Goal: Use online tool/utility: Utilize a website feature to perform a specific function

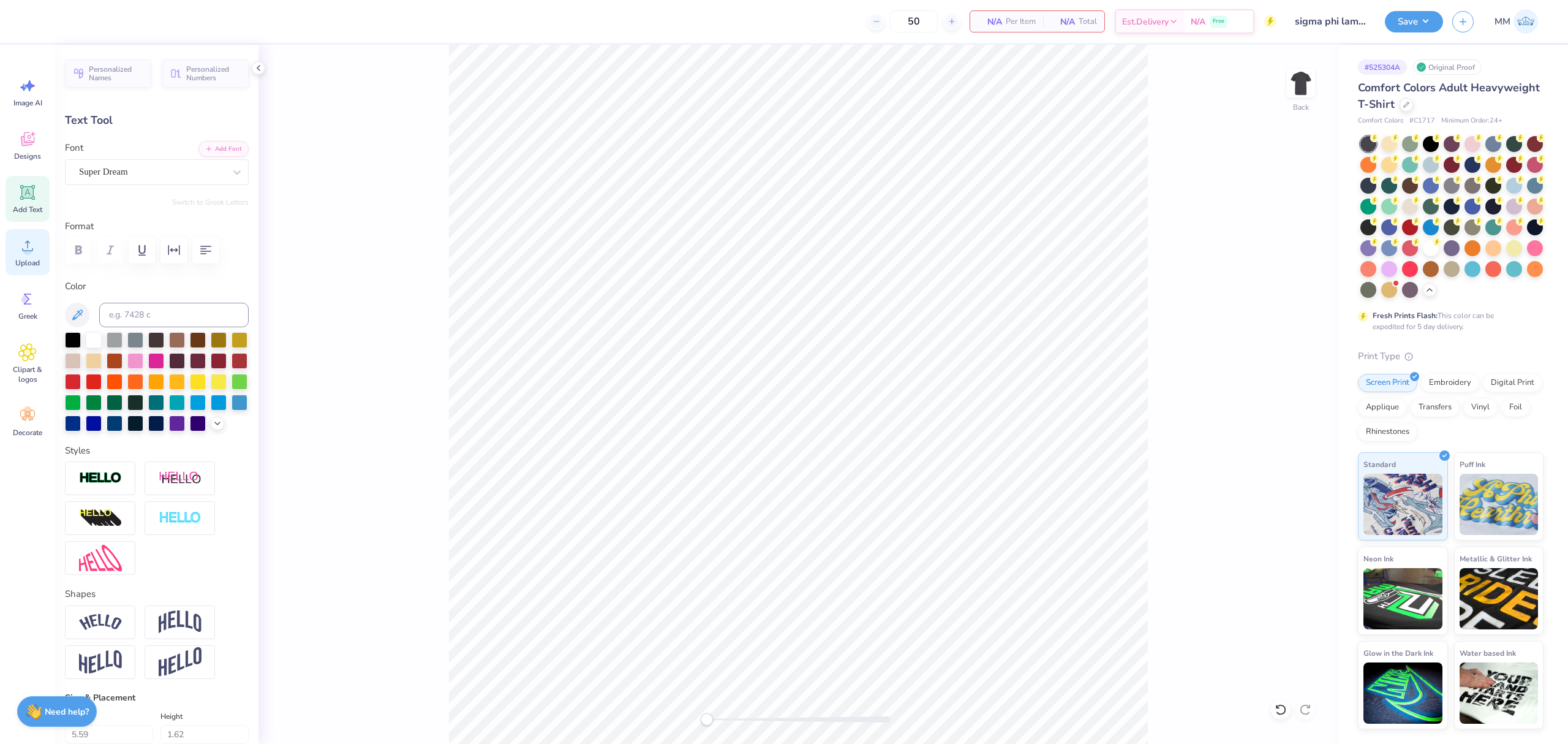
click at [10, 262] on div "Upload" at bounding box center [28, 252] width 44 height 46
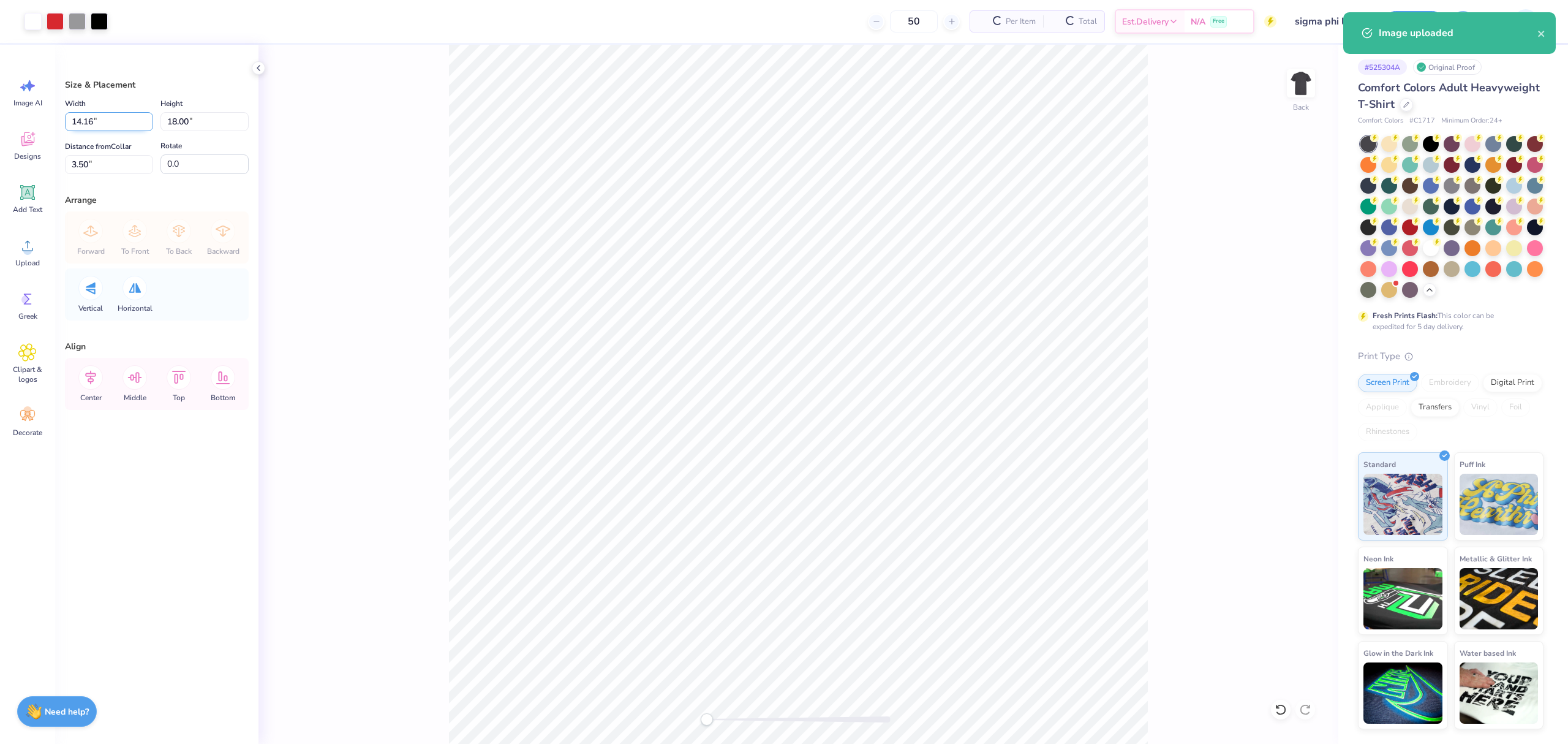
click at [116, 119] on input "14.16" at bounding box center [109, 122] width 88 height 19
type input "11.00"
type input "13.98"
type input "5.51"
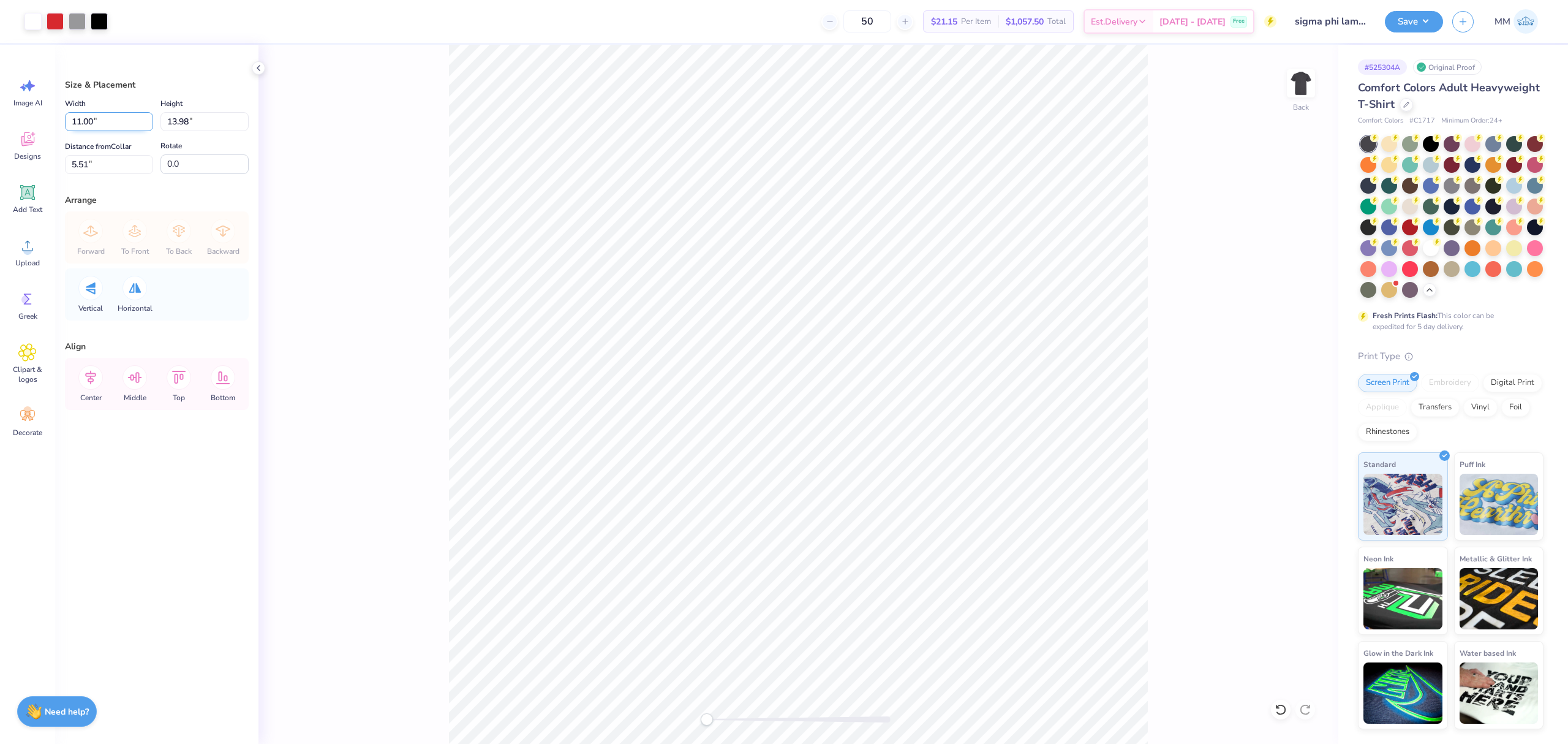
click at [98, 125] on input "11.00" at bounding box center [109, 122] width 88 height 19
type input "10.00"
type input "12.71"
click at [104, 164] on input "6.15" at bounding box center [109, 165] width 88 height 19
type input "3"
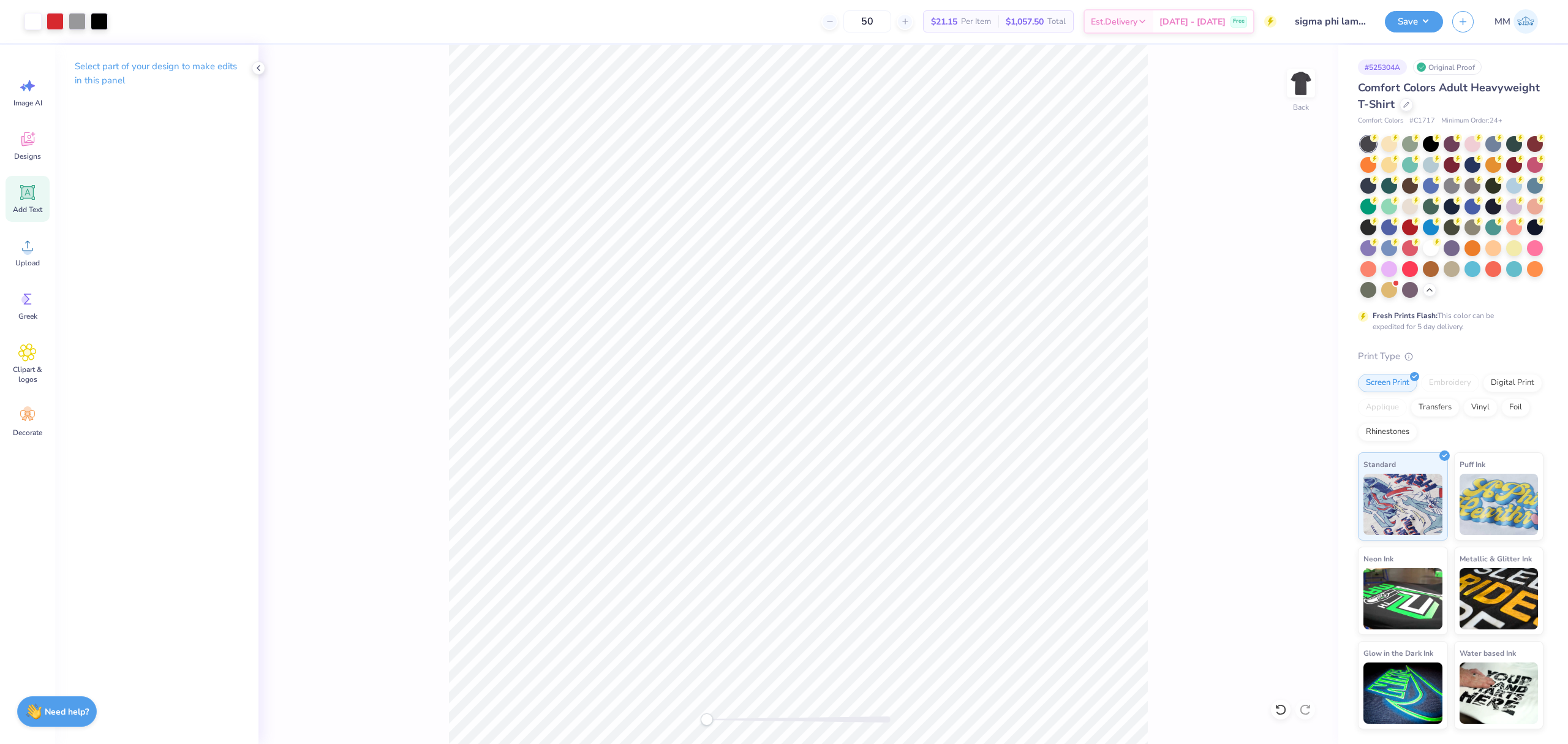
click at [26, 201] on icon at bounding box center [28, 192] width 19 height 19
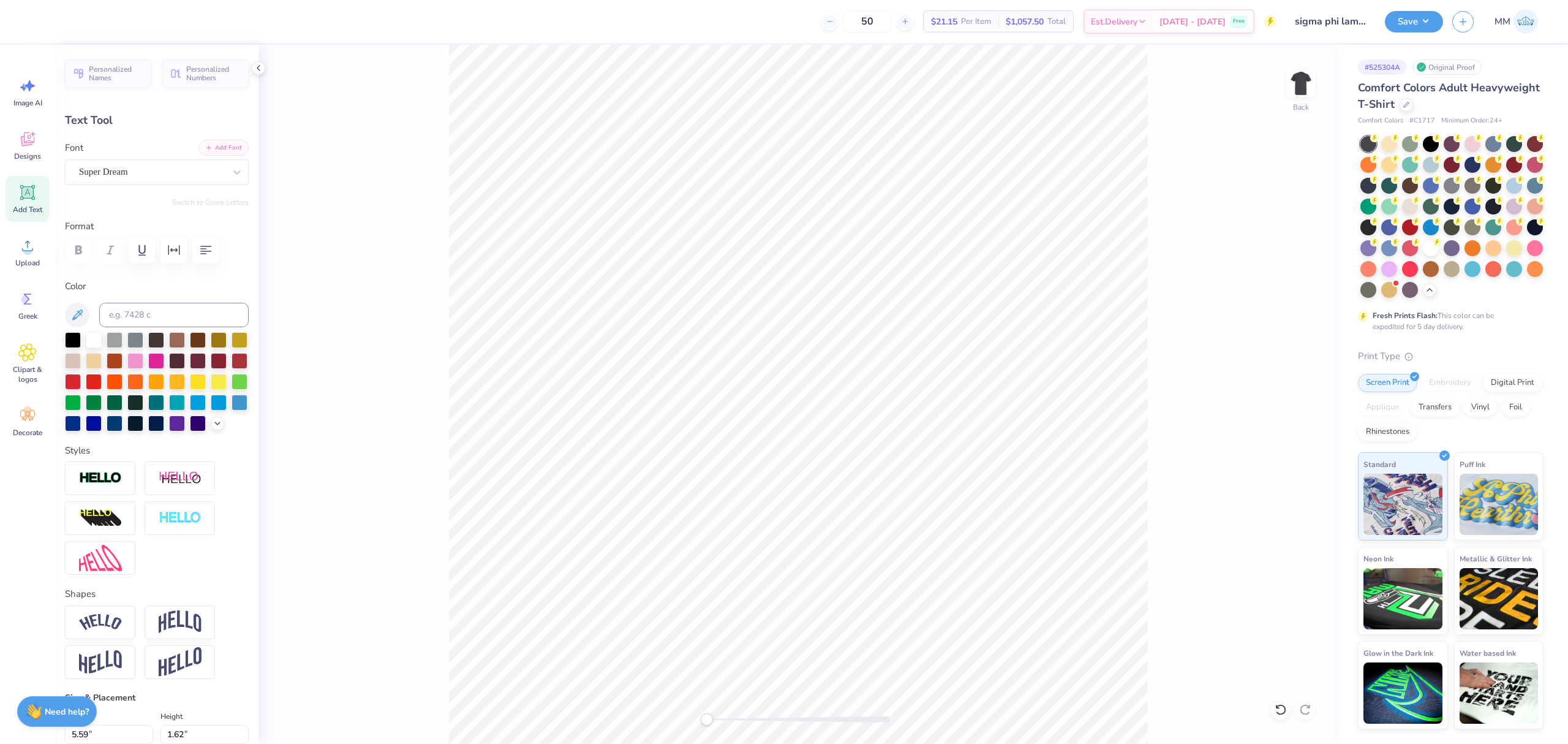
click at [210, 147] on button "Add Font" at bounding box center [223, 148] width 50 height 16
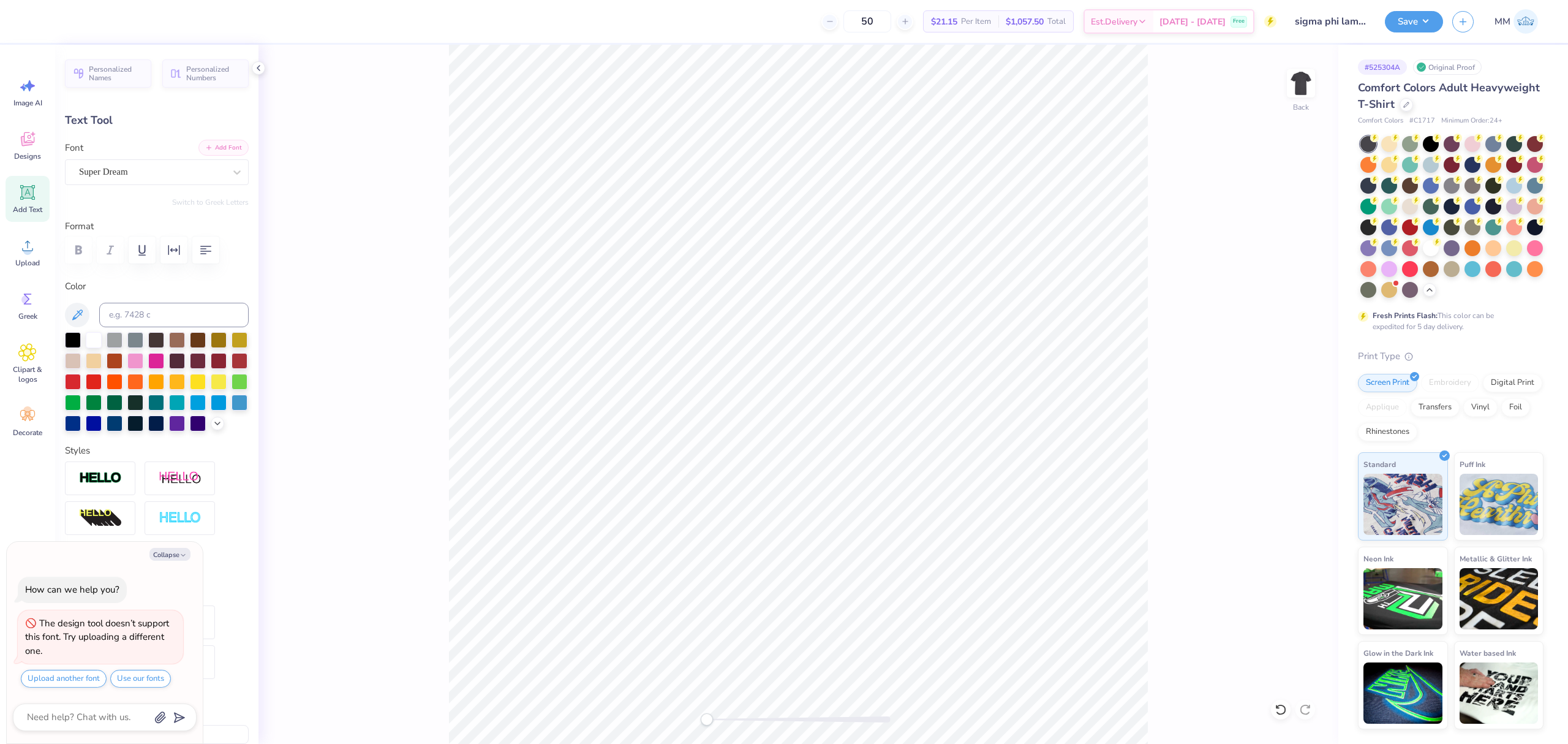
click at [218, 147] on button "Add Font" at bounding box center [223, 148] width 50 height 16
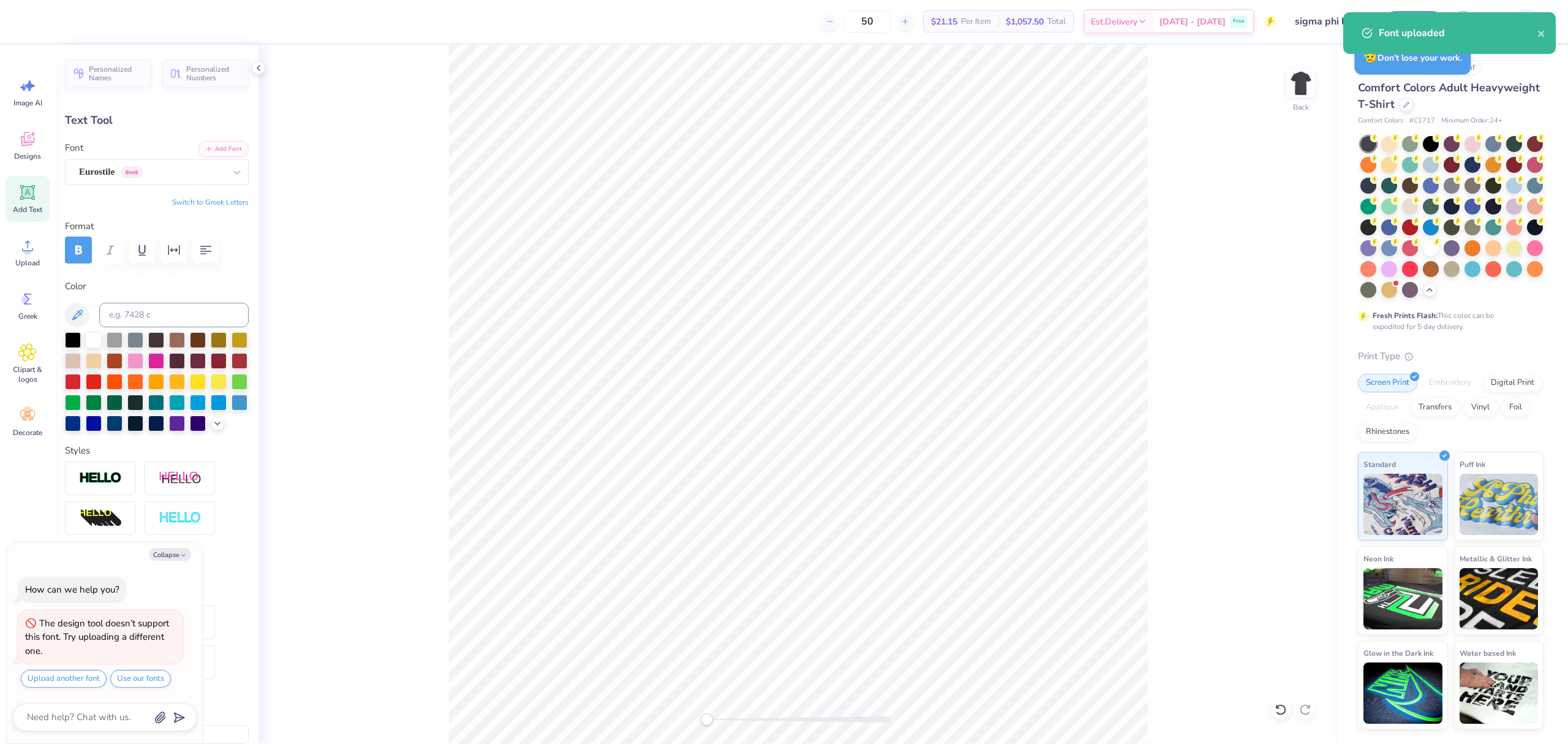
scroll to position [13, 1]
type textarea "x"
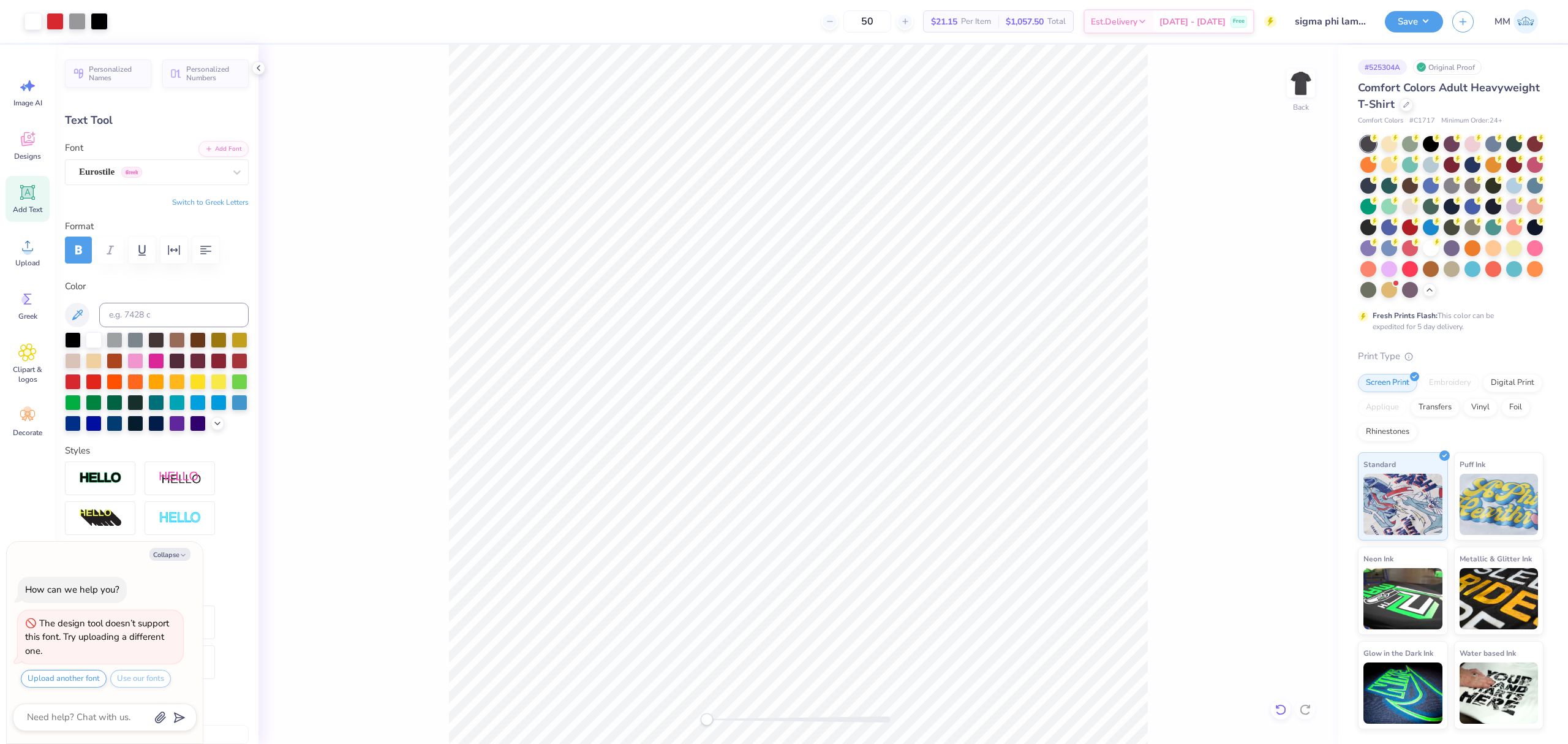
click at [1276, 707] on icon at bounding box center [1278, 707] width 3 height 3
type textarea "x"
type input "5.27"
type input "1.54"
type input "18.62"
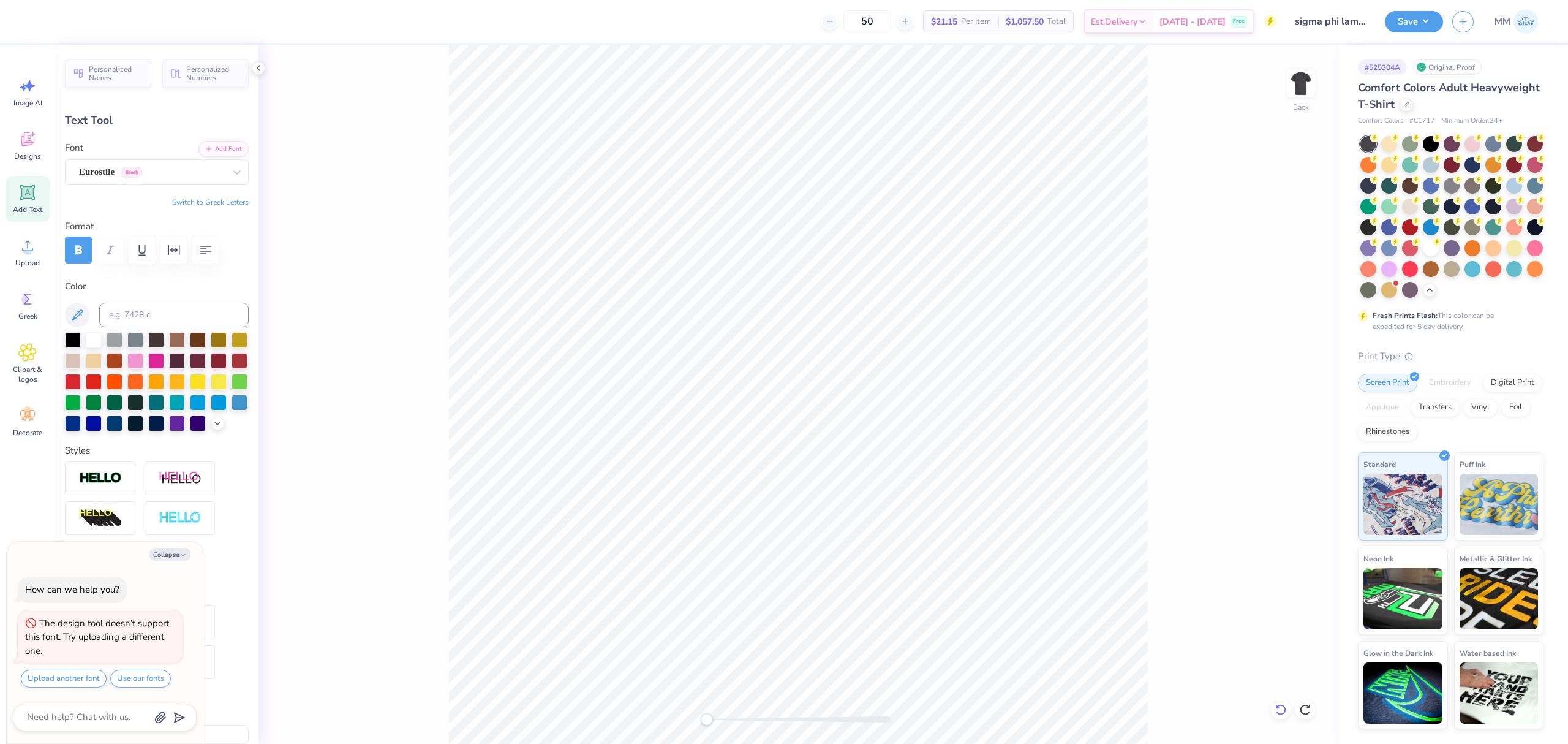
type textarea "x"
type textarea "SISTER FOR THE LORD"
type textarea "x"
type input "14.17"
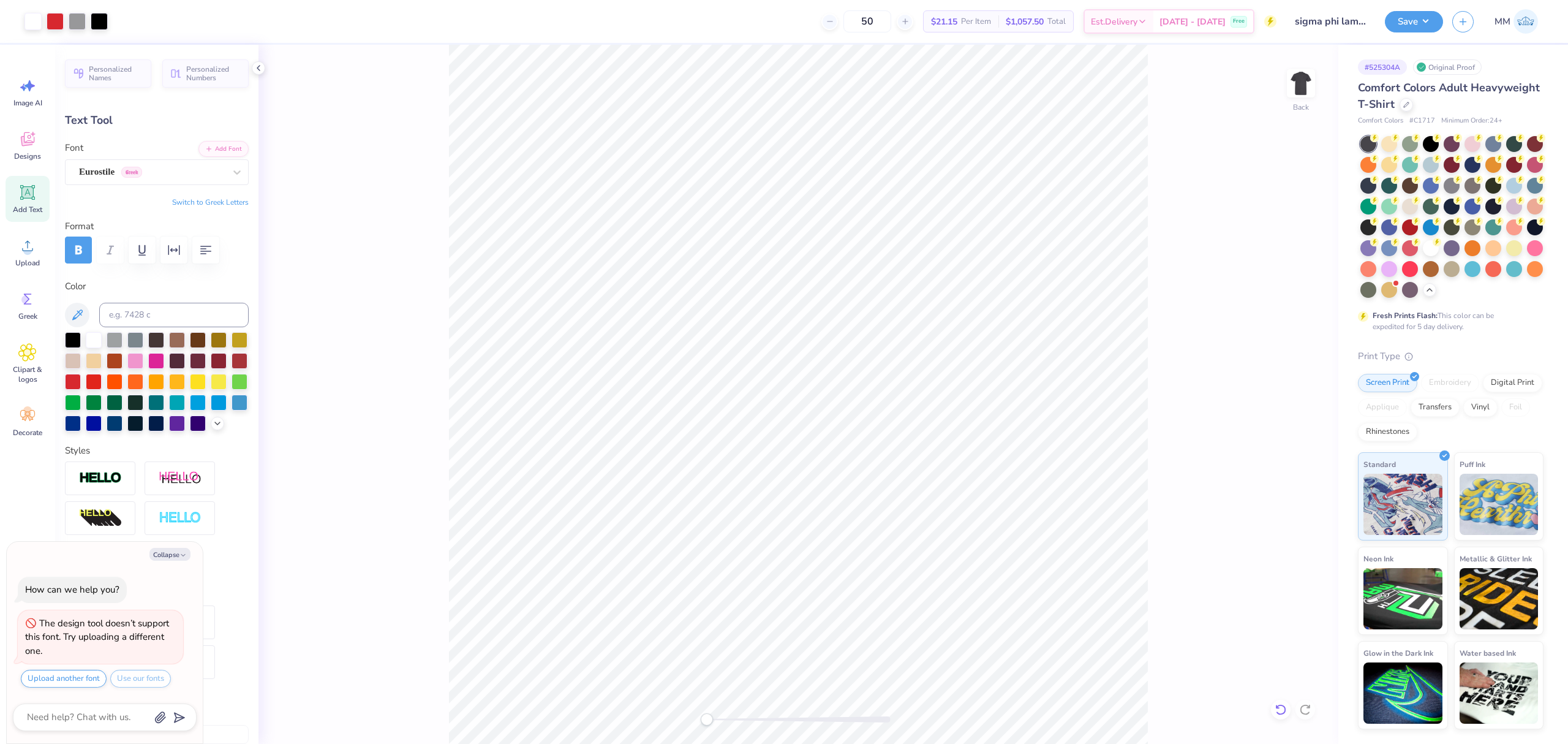
type input "0.97"
type input "18.90"
type textarea "x"
type input "4.14"
type input "0.28"
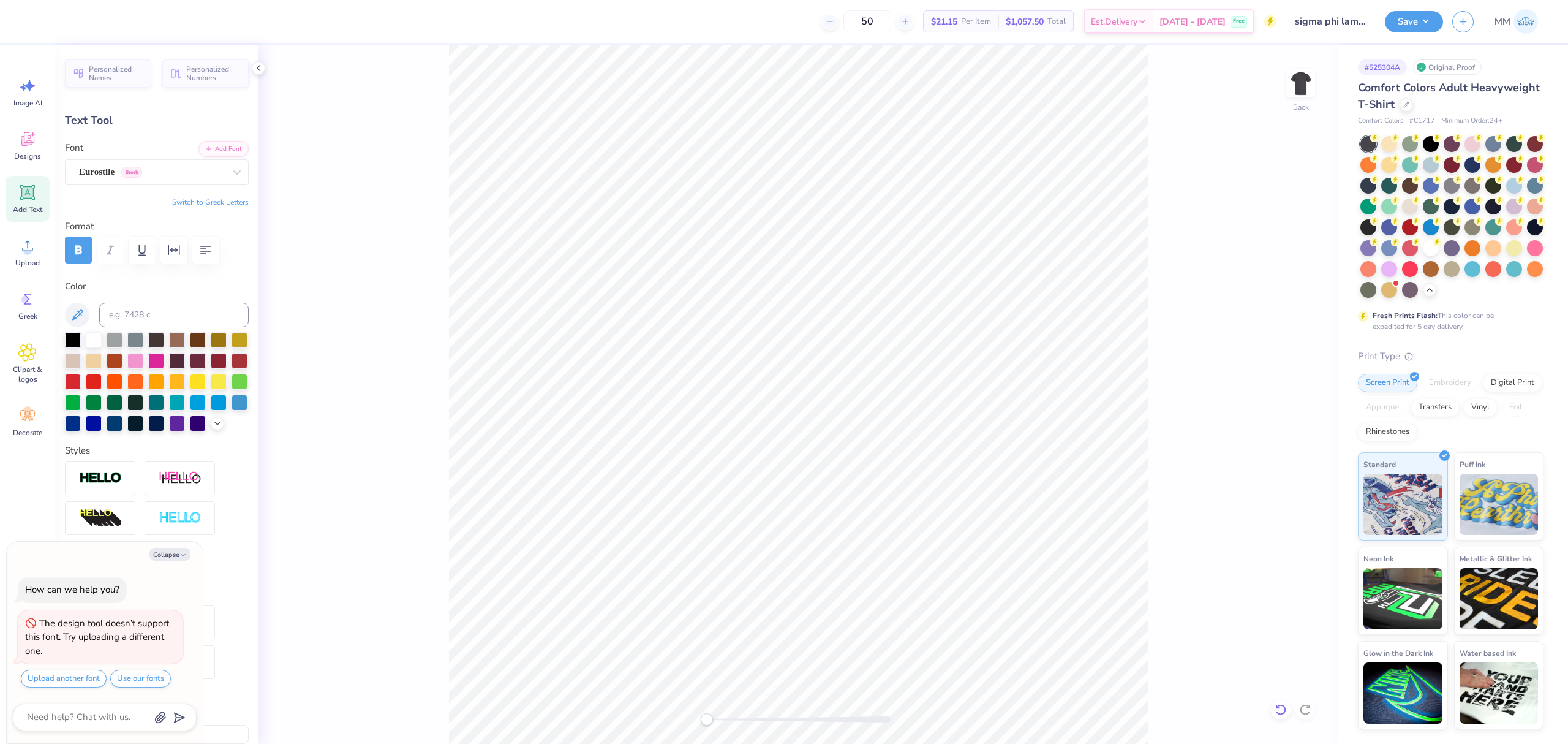
type input "19.59"
type textarea "x"
click at [170, 250] on icon "button" at bounding box center [174, 250] width 14 height 14
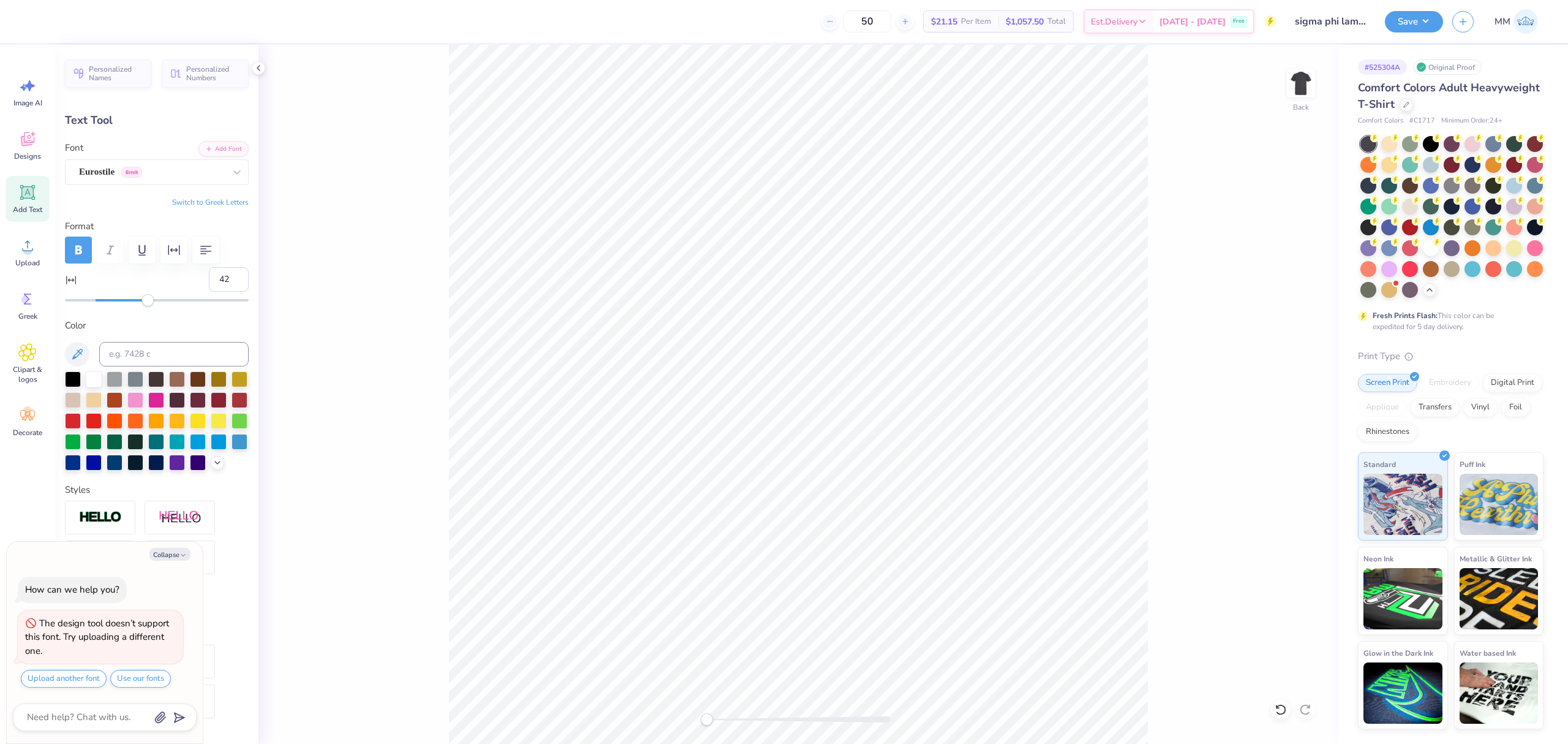
type input "43"
drag, startPoint x: 96, startPoint y: 303, endPoint x: 155, endPoint y: 306, distance: 59.1
click at [155, 306] on div "Accessibility label" at bounding box center [155, 301] width 12 height 12
click at [178, 557] on button "Collapse" at bounding box center [170, 554] width 41 height 13
type textarea "x"
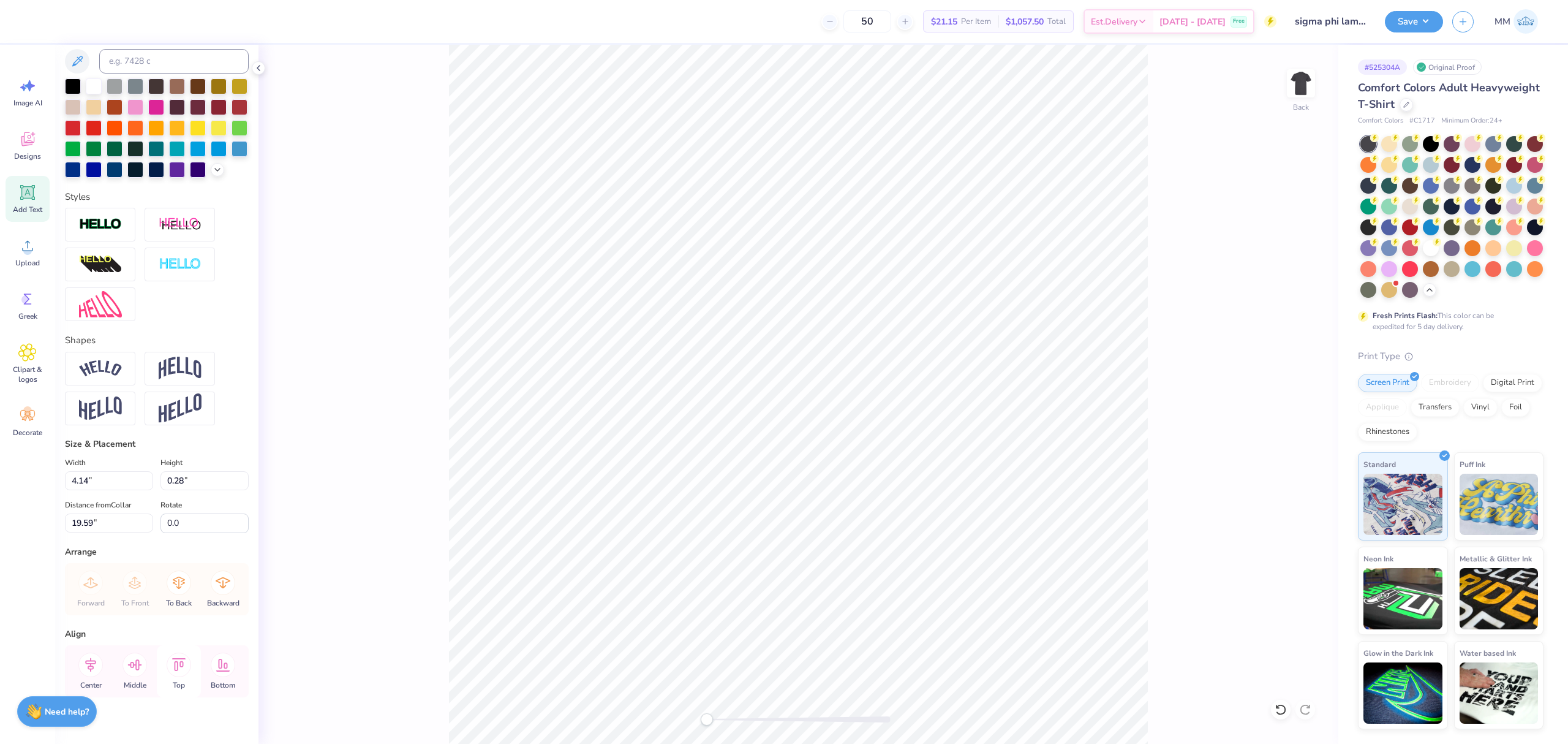
scroll to position [330, 0]
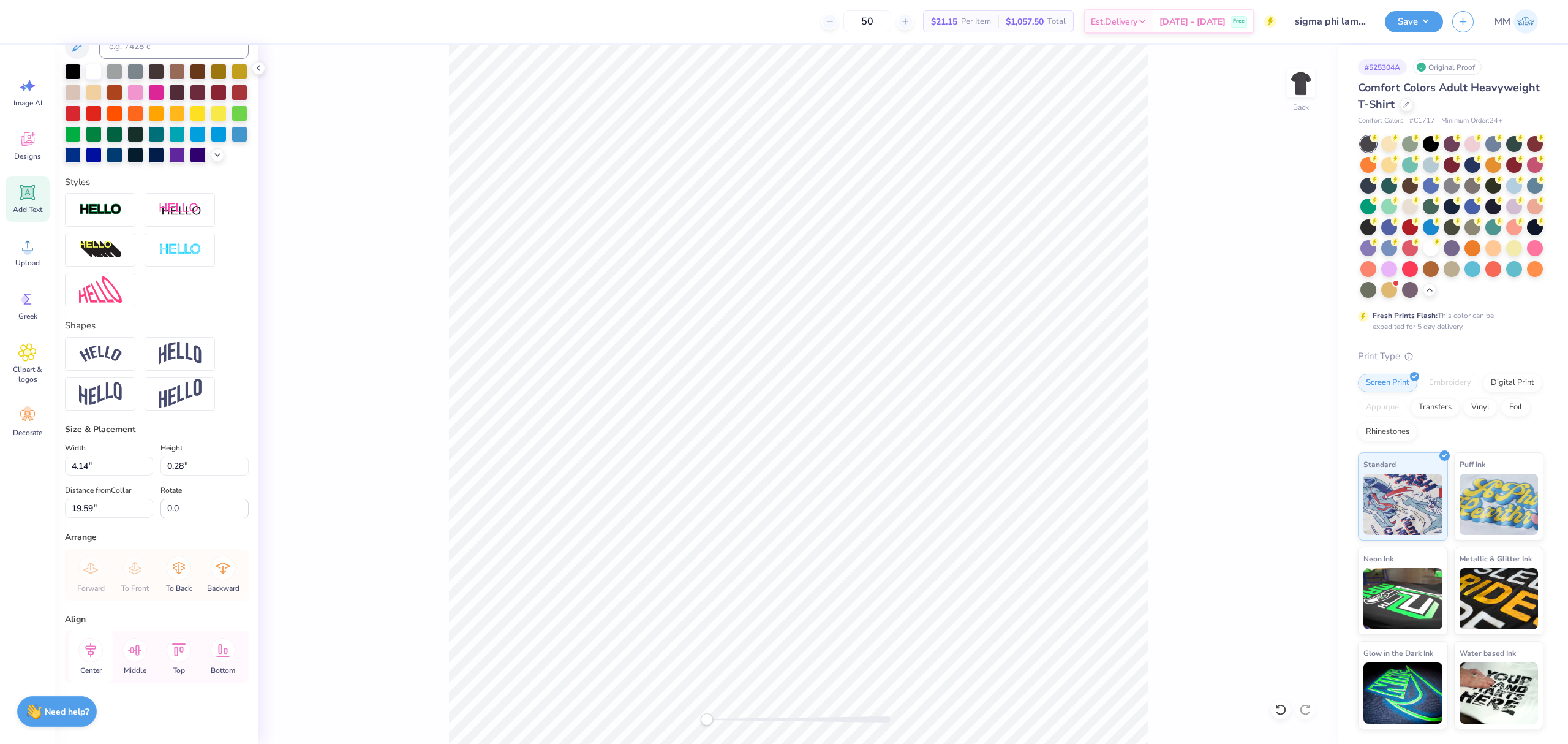
click at [86, 645] on icon at bounding box center [91, 650] width 25 height 25
drag, startPoint x: 712, startPoint y: 723, endPoint x: 747, endPoint y: 716, distance: 35.7
click at [741, 721] on div at bounding box center [798, 719] width 184 height 12
type input "7.36"
type input "7.30"
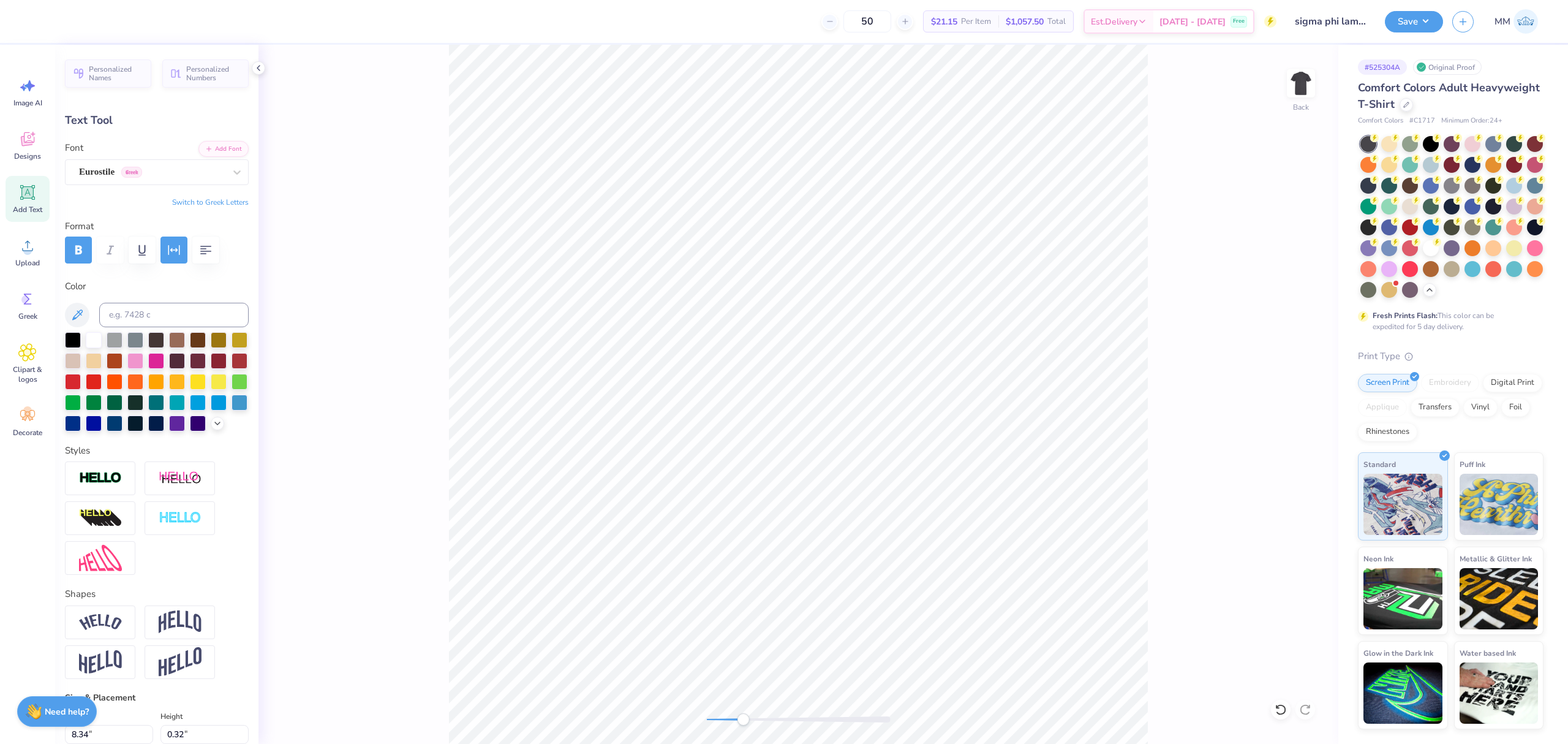
type input "8.34"
type input "0.32"
type input "7.27"
type input "9.01"
type input "0.35"
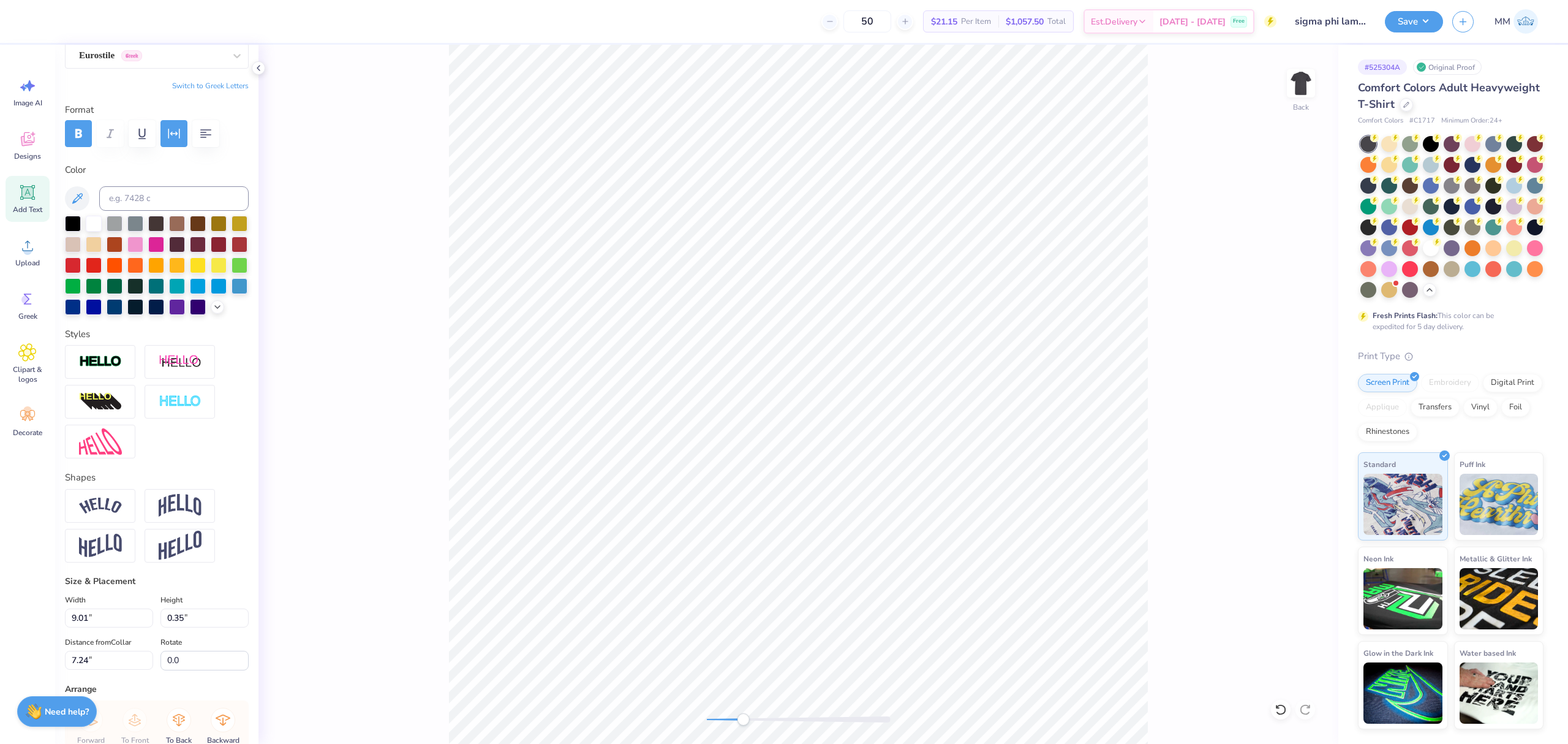
scroll to position [290, 0]
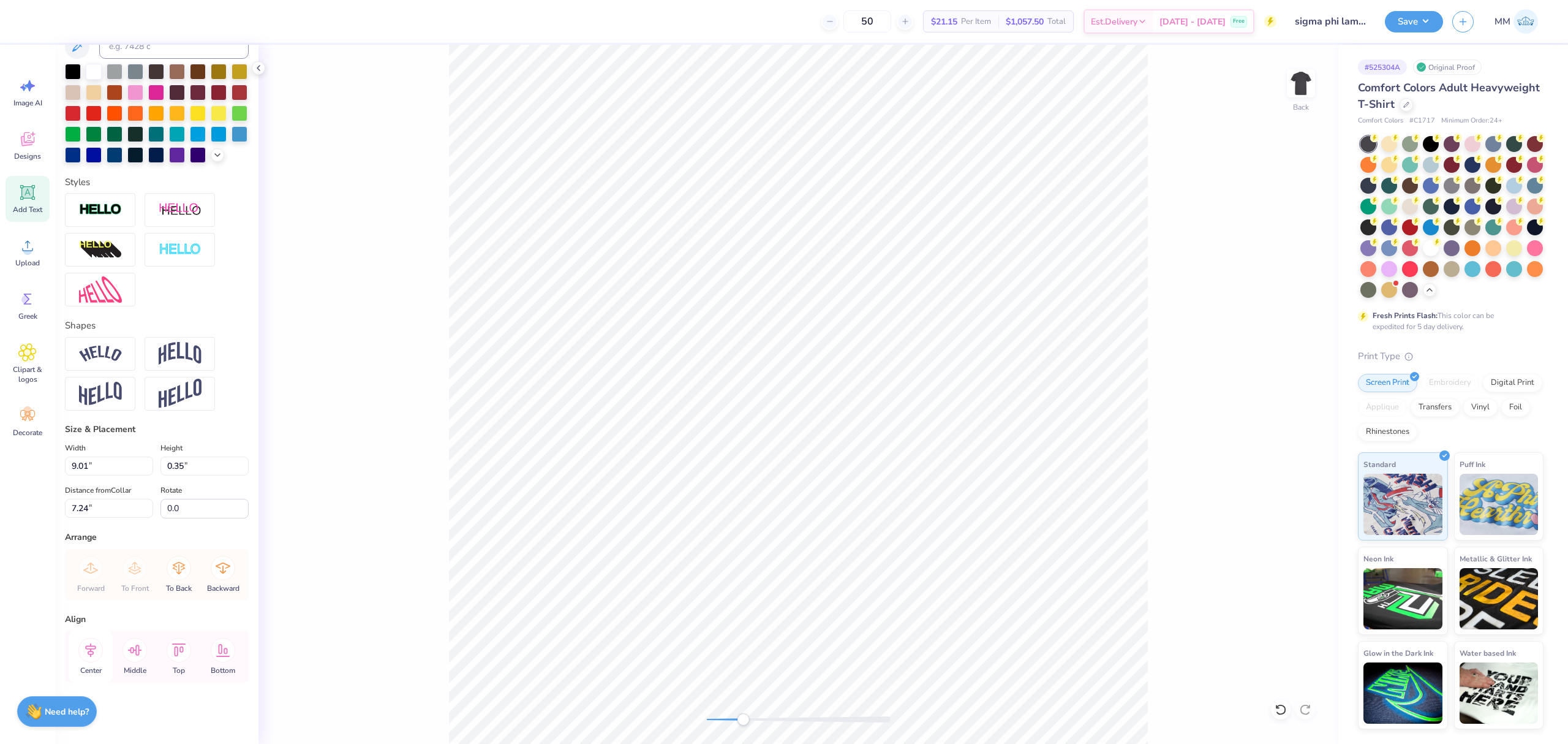
click at [92, 643] on icon at bounding box center [91, 650] width 25 height 25
click at [976, 511] on li "Duplicate" at bounding box center [1003, 510] width 96 height 24
type input "8.24"
paste textarea "2 0 2 5"
type textarea "2 0 2 5"
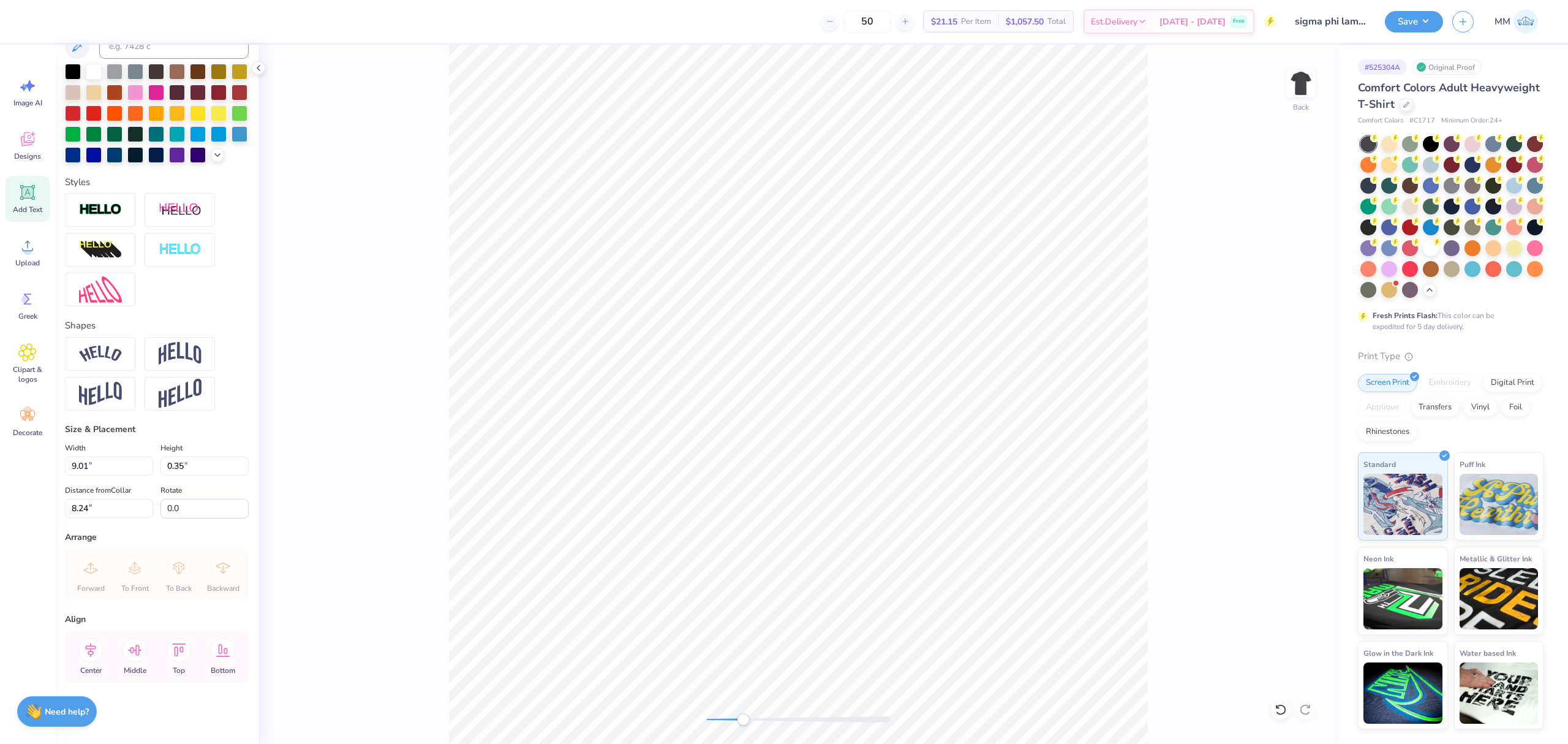
scroll to position [13, 3]
type input "4.99"
click at [93, 658] on icon at bounding box center [91, 650] width 25 height 25
click at [884, 243] on li "Duplicate" at bounding box center [898, 245] width 96 height 24
type input "4.10"
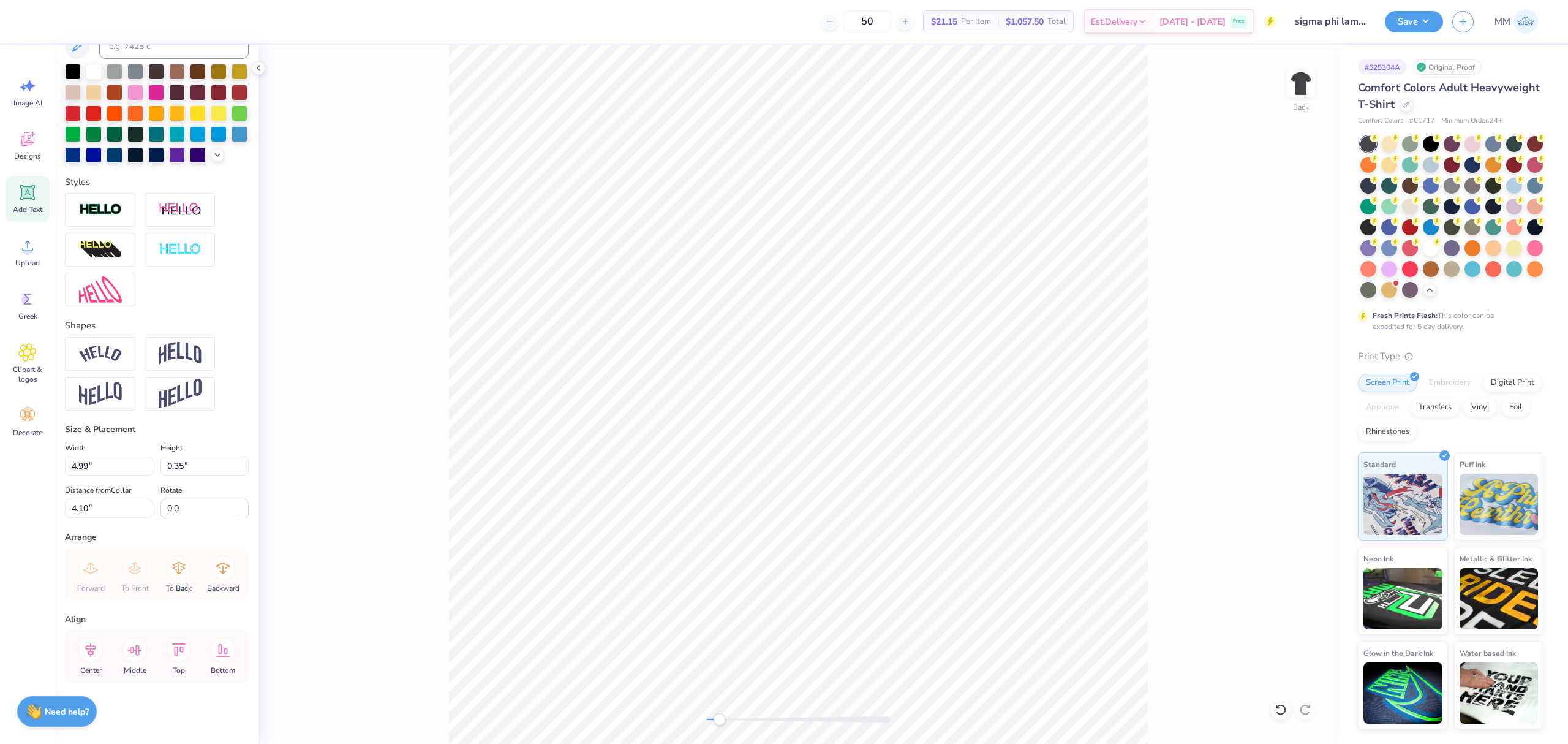
drag, startPoint x: 738, startPoint y: 721, endPoint x: 719, endPoint y: 714, distance: 20.2
click at [719, 714] on div "Accessibility label" at bounding box center [719, 719] width 12 height 12
paste textarea "THE LAMB FACTOR"
type textarea "THE LAMB FACTOR"
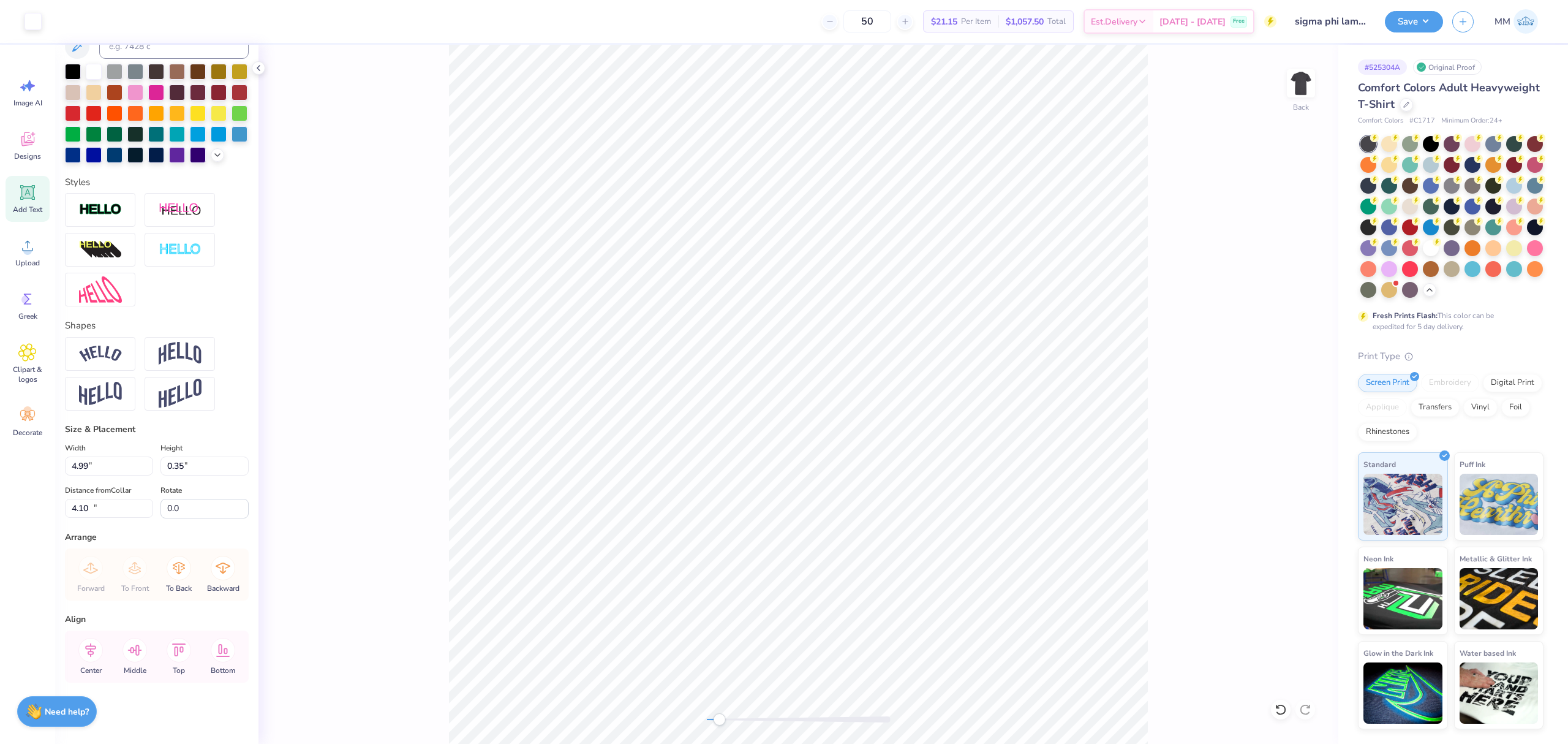
type input "7.41"
type input "15.87"
type input "8.50"
type input "0.40"
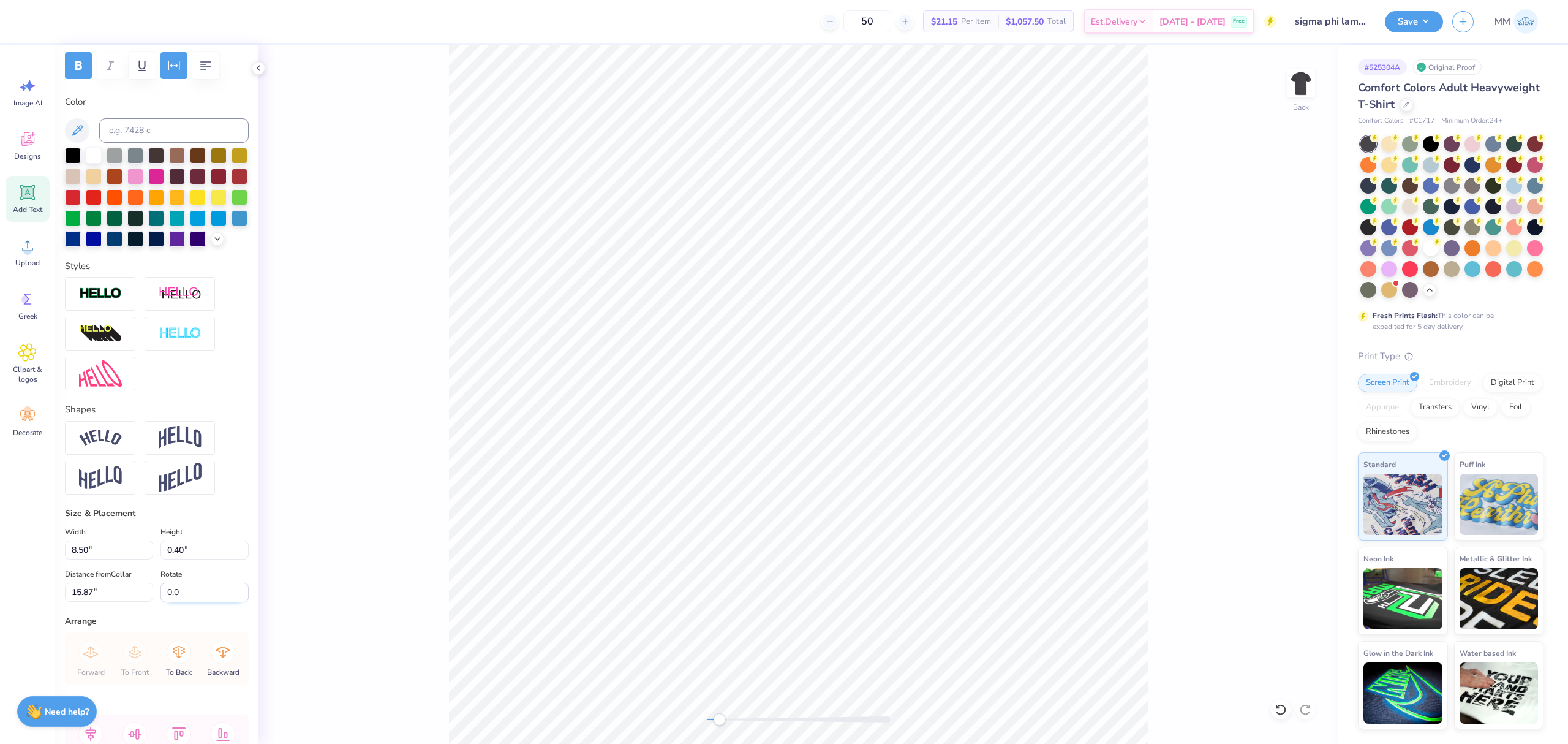
scroll to position [290, 0]
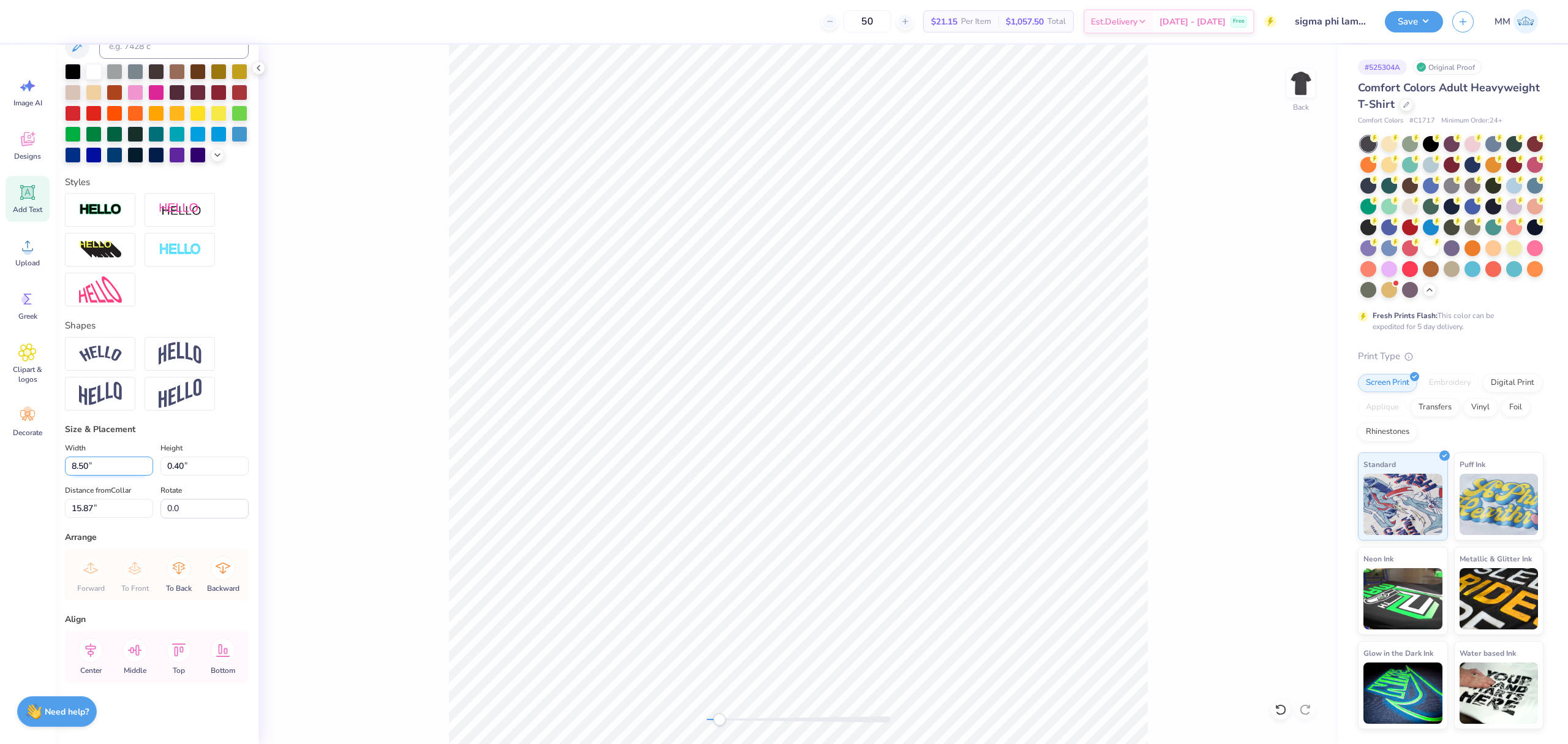
click at [106, 467] on input "8.50" at bounding box center [109, 466] width 88 height 19
type input "10.00"
type input "0.47"
type input "15.83"
click at [93, 654] on icon at bounding box center [91, 650] width 11 height 14
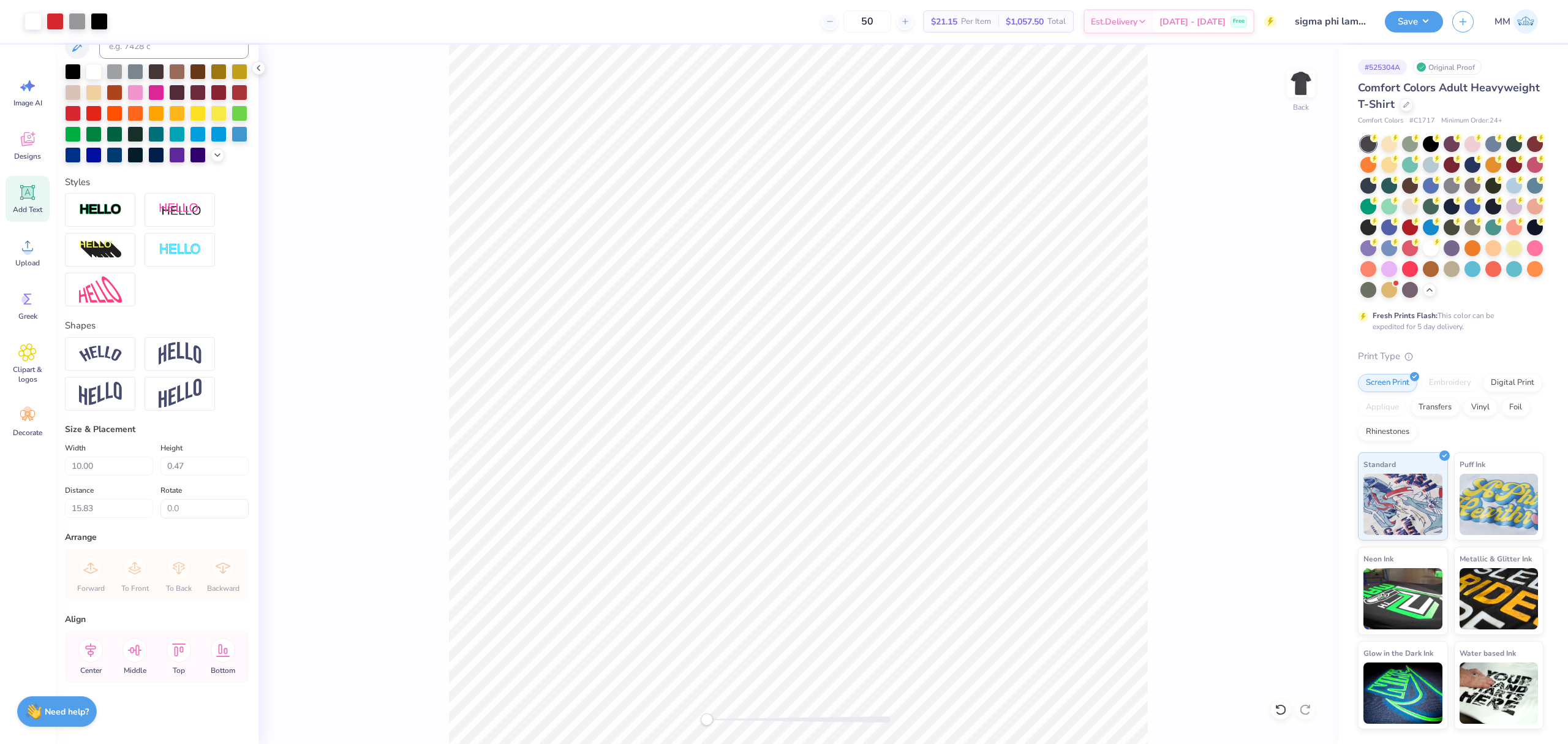
click at [600, 714] on div "Back" at bounding box center [798, 394] width 1080 height 699
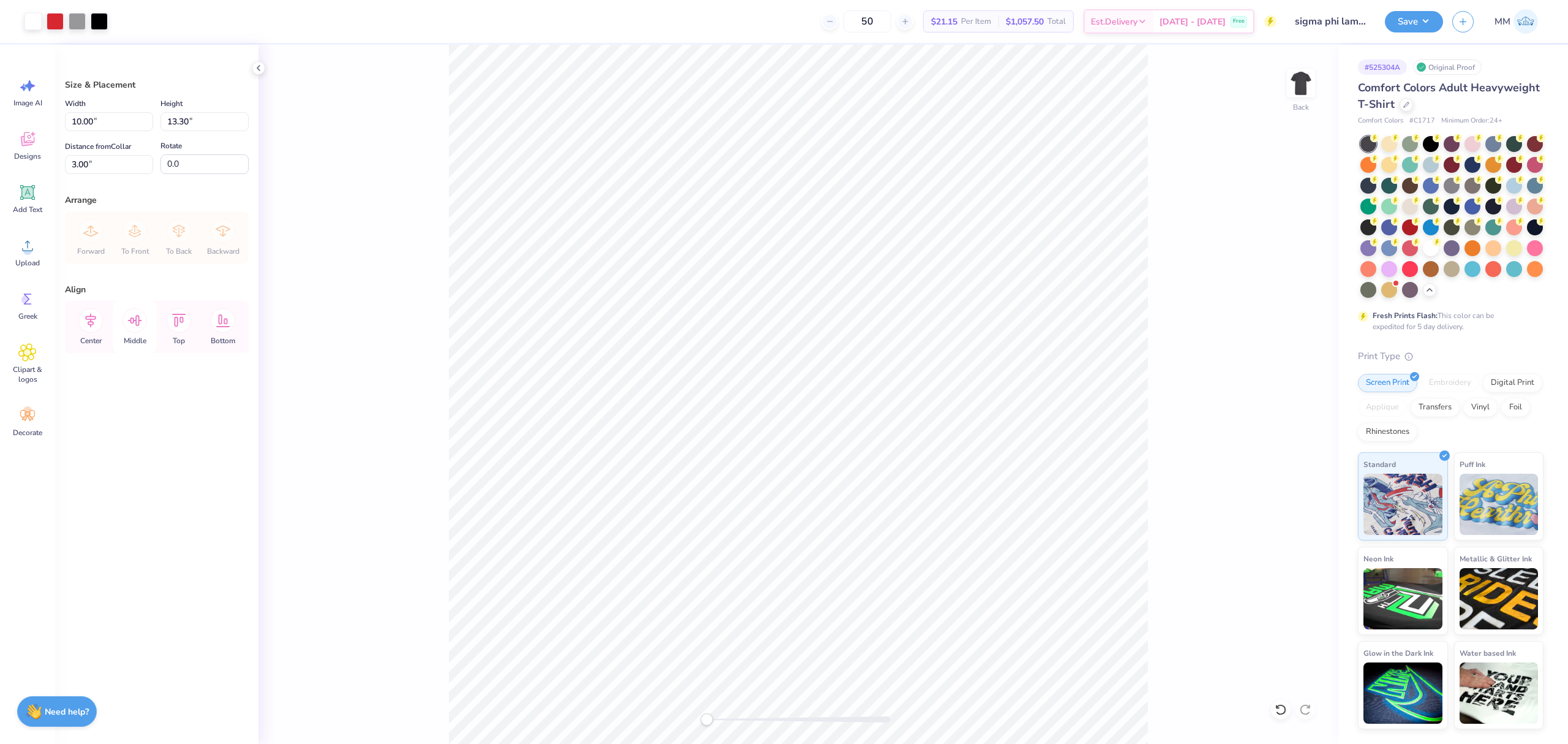
click at [90, 325] on icon at bounding box center [91, 321] width 11 height 14
click at [862, 540] on li "Download vector" at bounding box center [864, 534] width 96 height 24
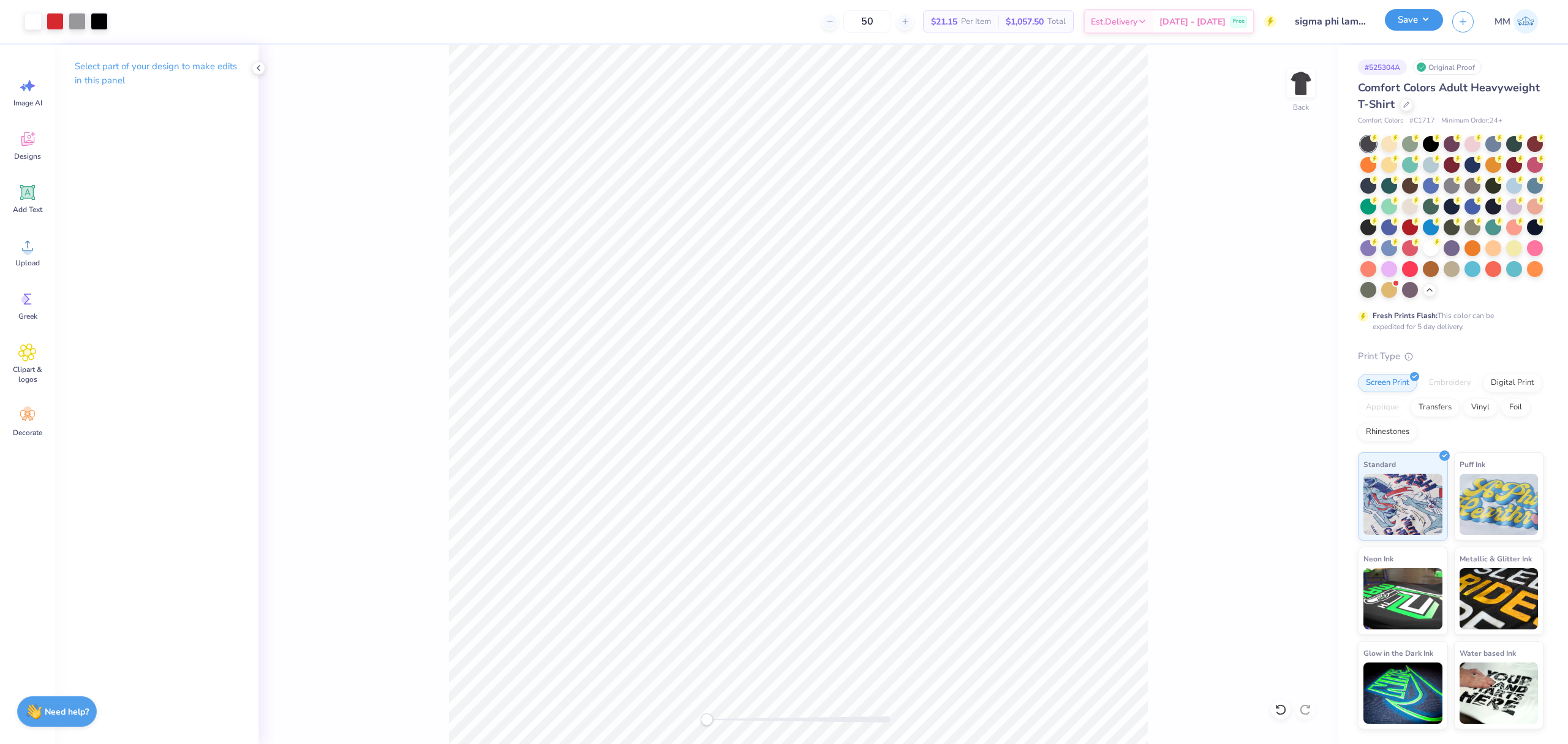
click at [1405, 20] on button "Save" at bounding box center [1414, 19] width 58 height 21
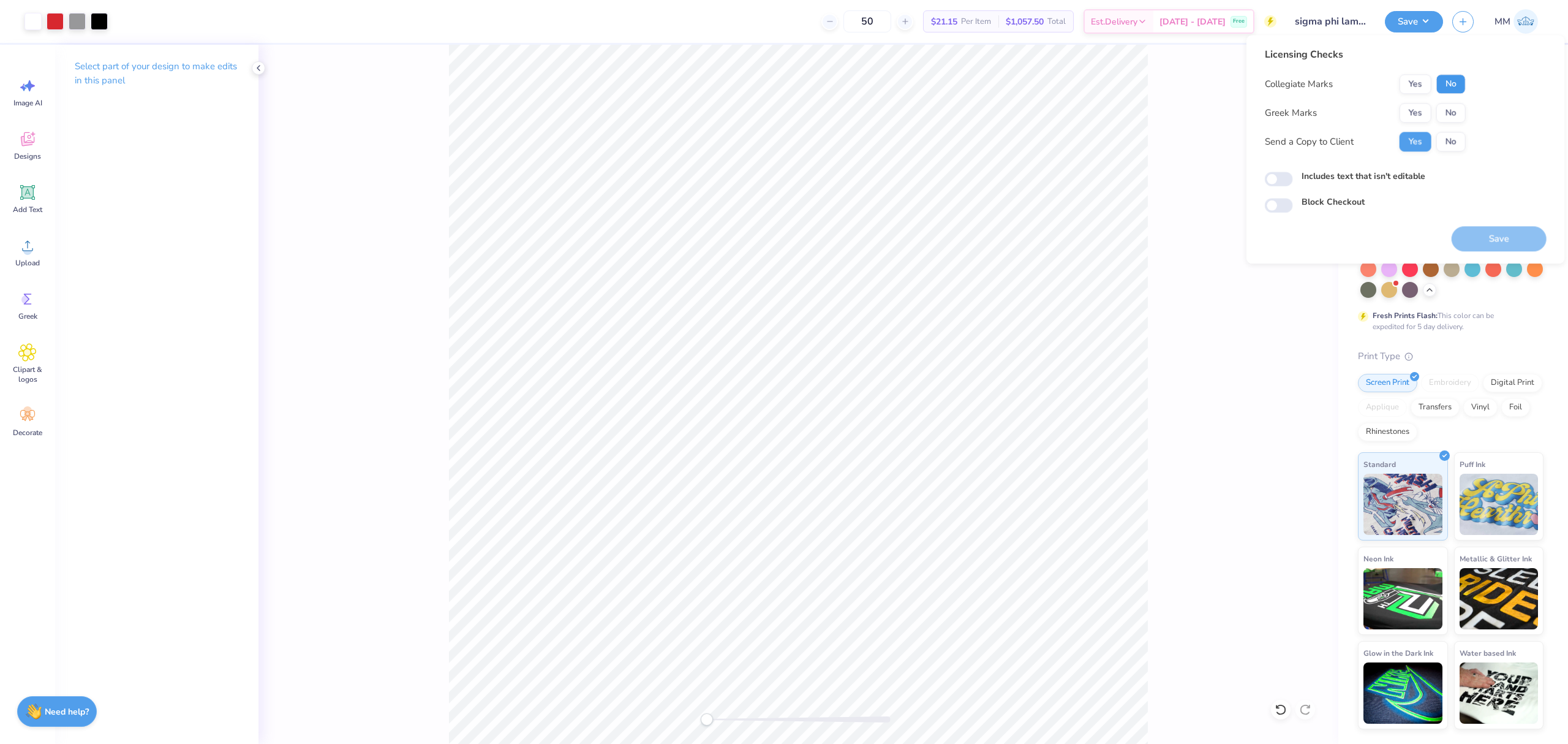
click at [1441, 88] on button "No" at bounding box center [1451, 84] width 30 height 19
click at [1409, 117] on button "Yes" at bounding box center [1415, 112] width 32 height 19
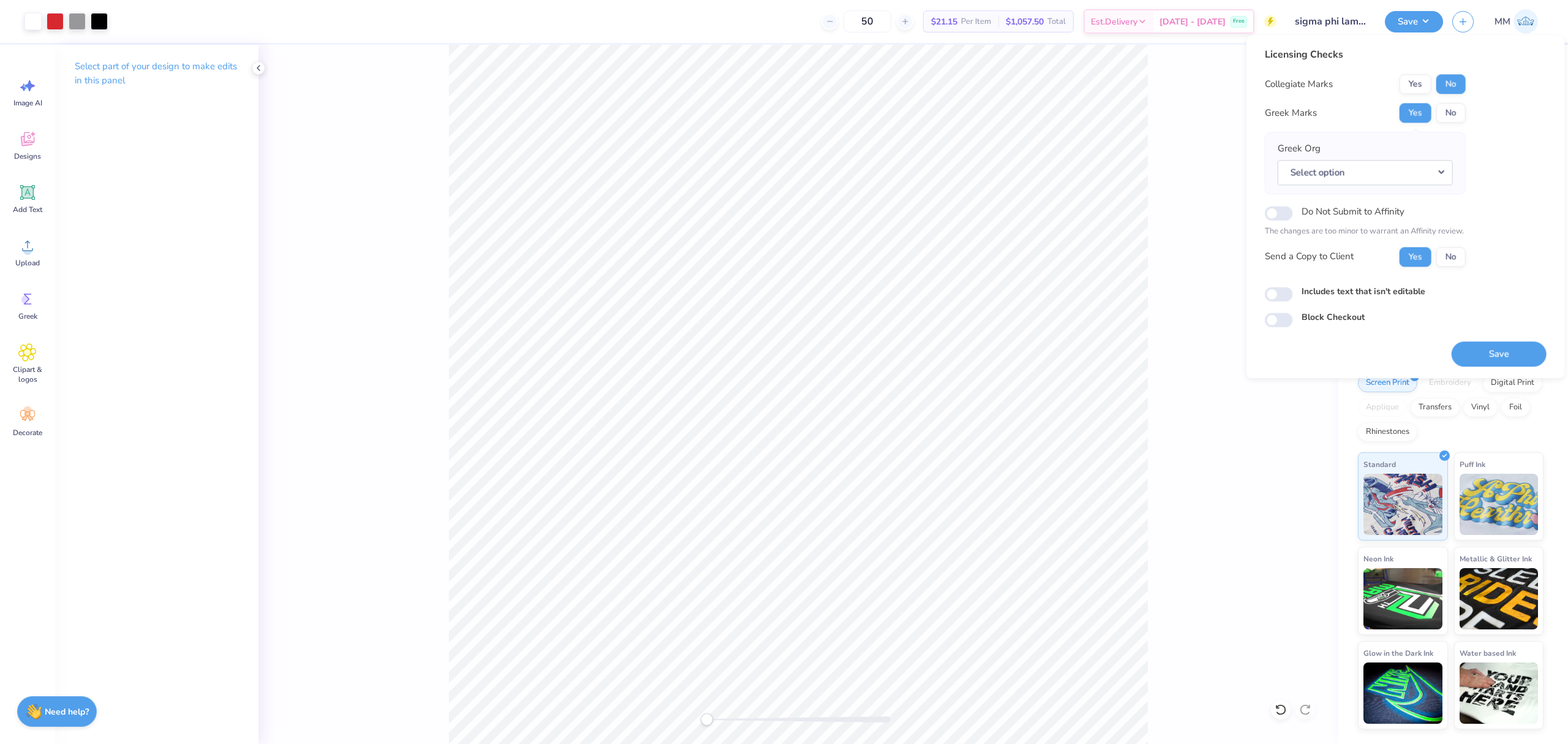
click at [1331, 294] on label "Includes text that isn't editable" at bounding box center [1363, 291] width 123 height 13
click at [1293, 294] on input "Includes text that isn't editable" at bounding box center [1279, 294] width 28 height 14
checkbox input "true"
click at [1330, 180] on button "Select option" at bounding box center [1365, 172] width 175 height 25
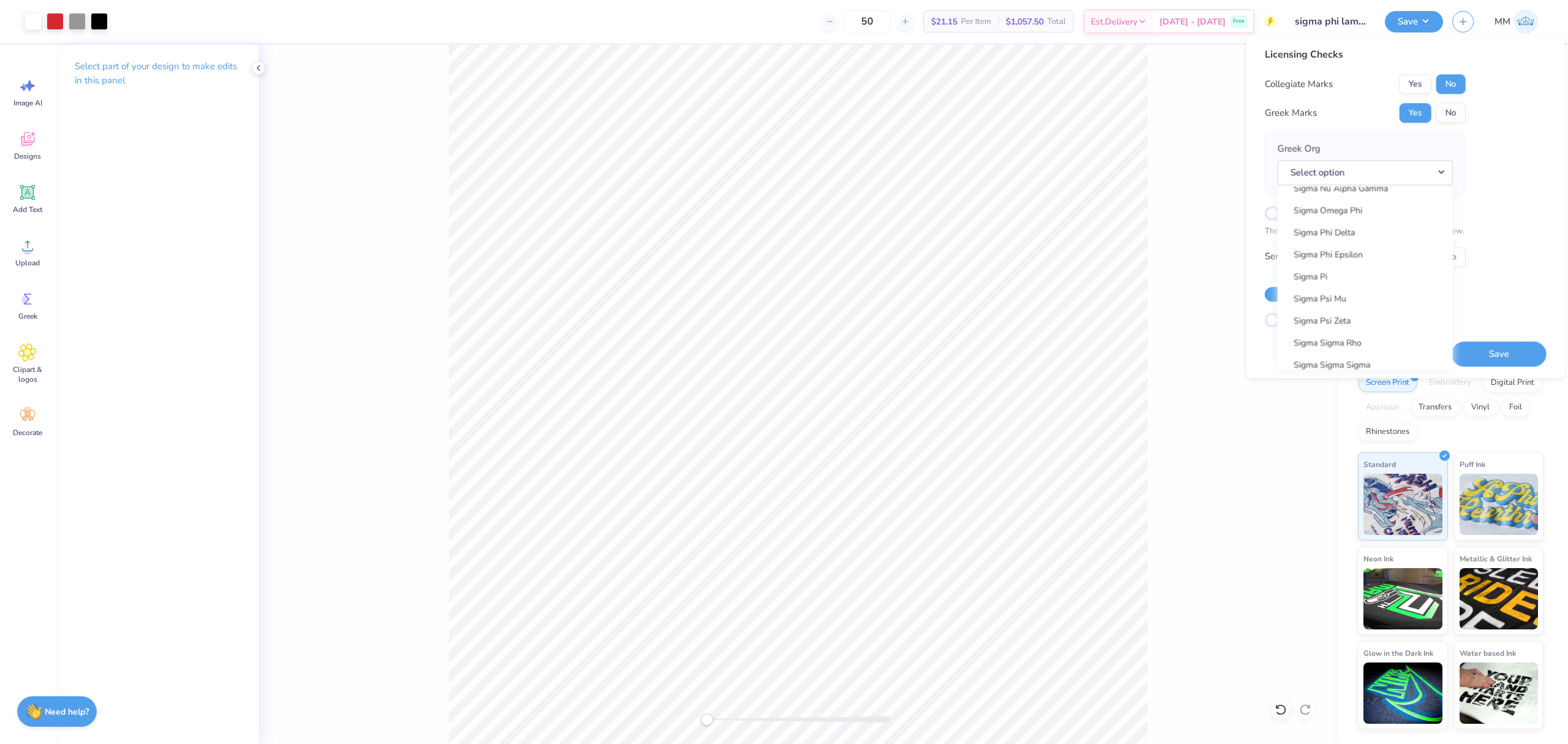
click at [1500, 185] on div "Licensing Checks Collegiate Marks Yes No Greek Marks Yes No Greek Org Select op…" at bounding box center [1405, 187] width 282 height 280
click at [1438, 172] on button "Select option" at bounding box center [1365, 172] width 175 height 25
click at [1507, 350] on button "Save" at bounding box center [1499, 354] width 95 height 25
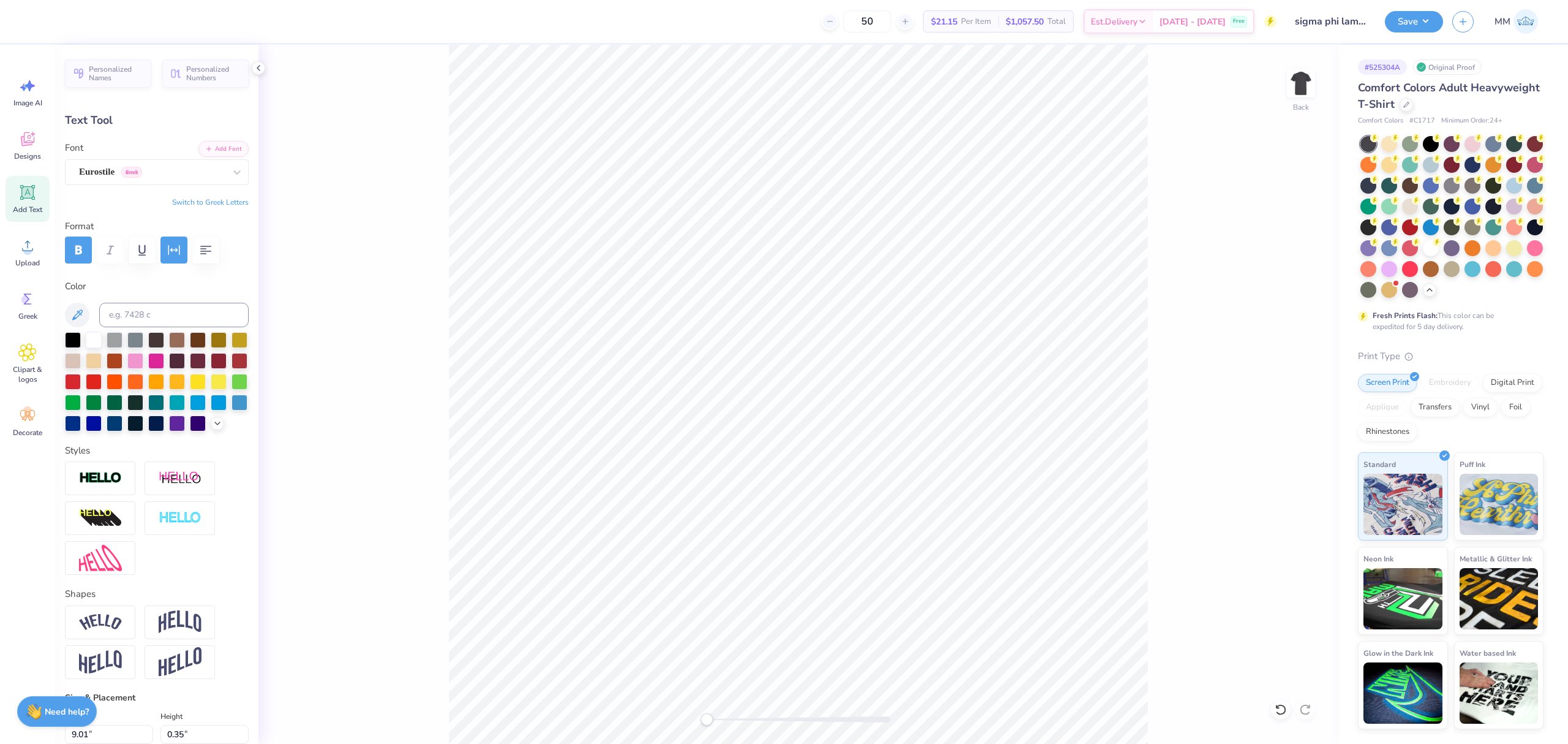
scroll to position [13, 3]
type textarea "SISTERS FOR THE LORD"
type input "9.53"
click at [170, 252] on icon "button" at bounding box center [174, 250] width 14 height 14
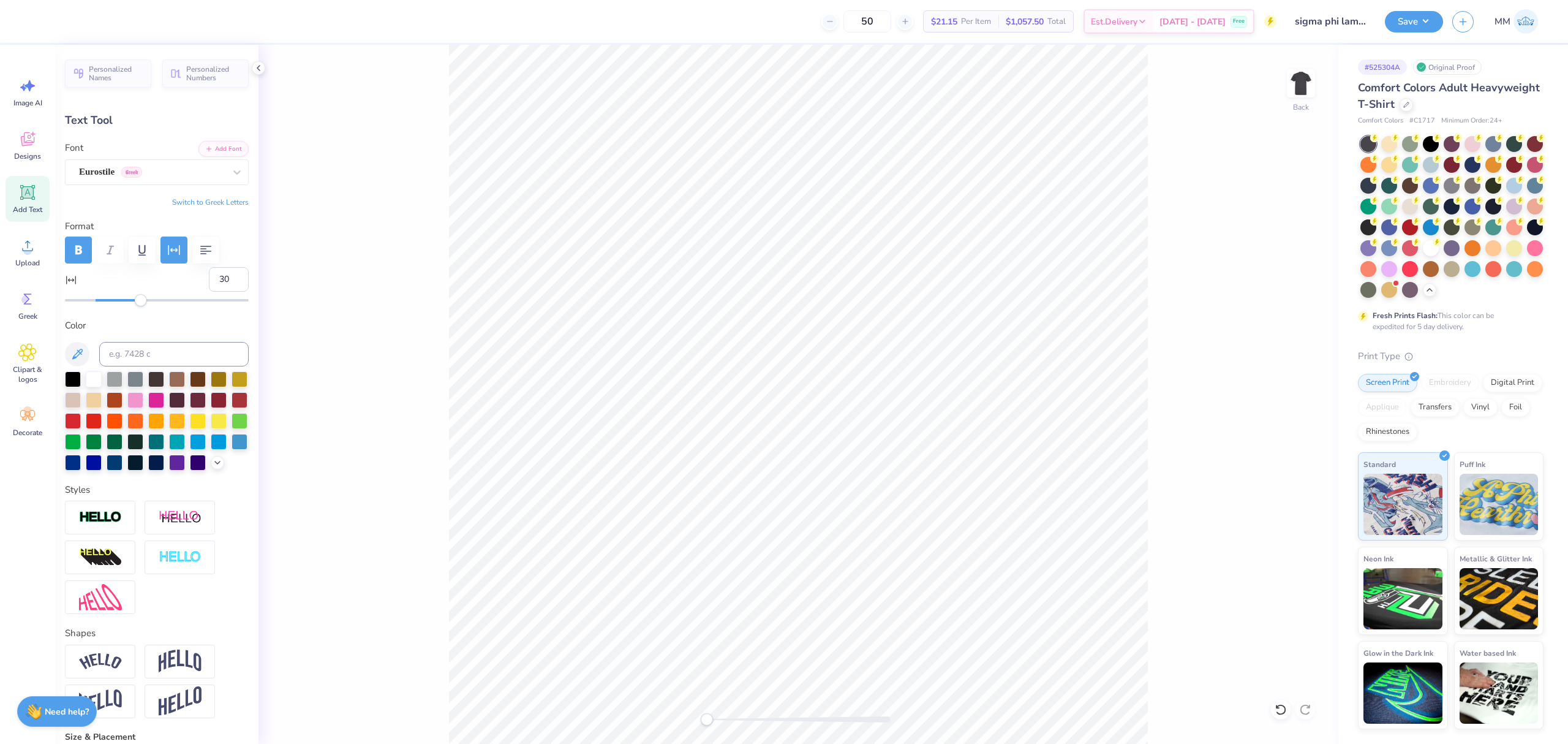
type input "29"
drag, startPoint x: 154, startPoint y: 301, endPoint x: 134, endPoint y: 301, distance: 20.0
click at [134, 301] on div "Accessibility label" at bounding box center [135, 301] width 12 height 12
type input "32"
drag, startPoint x: 130, startPoint y: 300, endPoint x: 140, endPoint y: 301, distance: 10.0
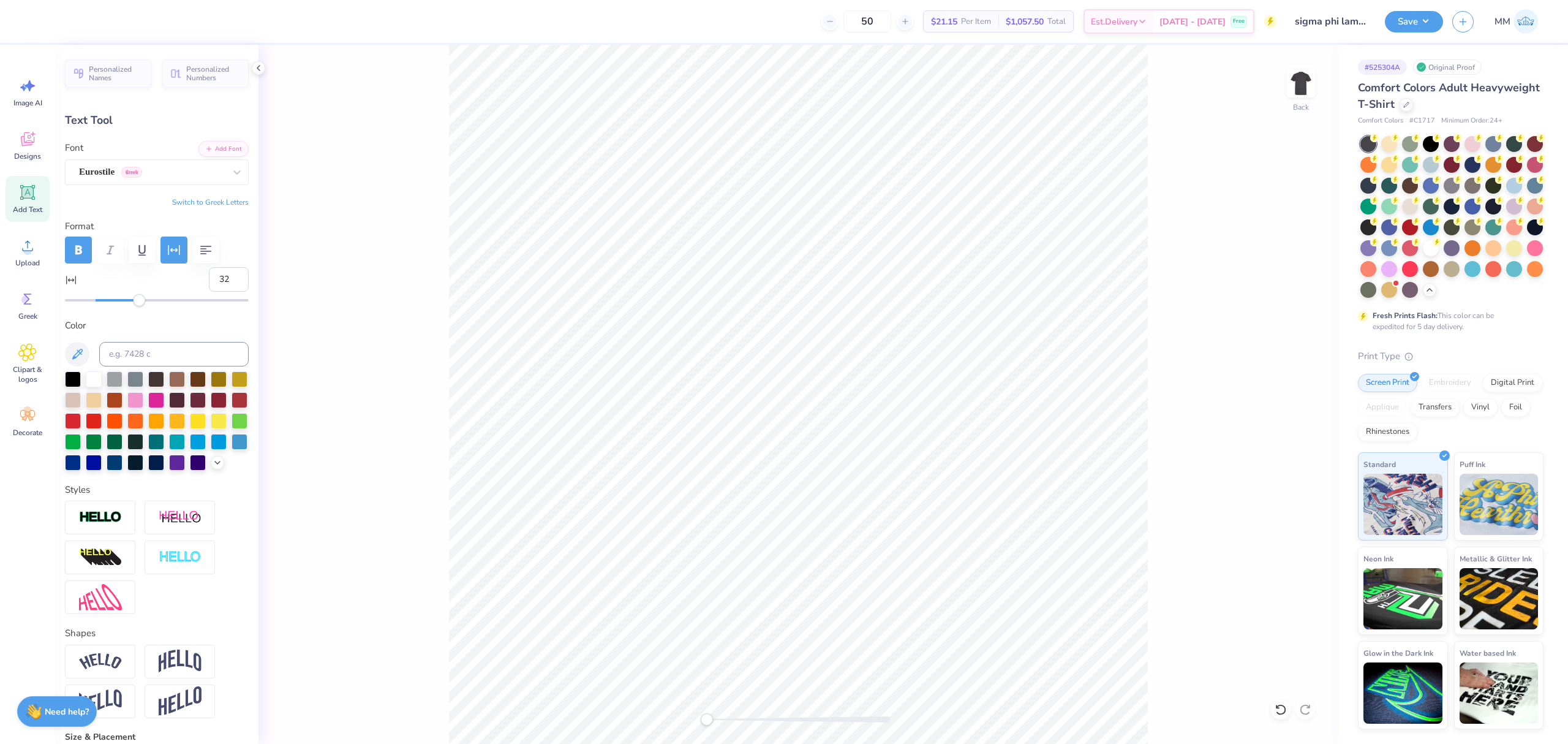
click at [140, 301] on div "Accessibility label" at bounding box center [139, 301] width 12 height 12
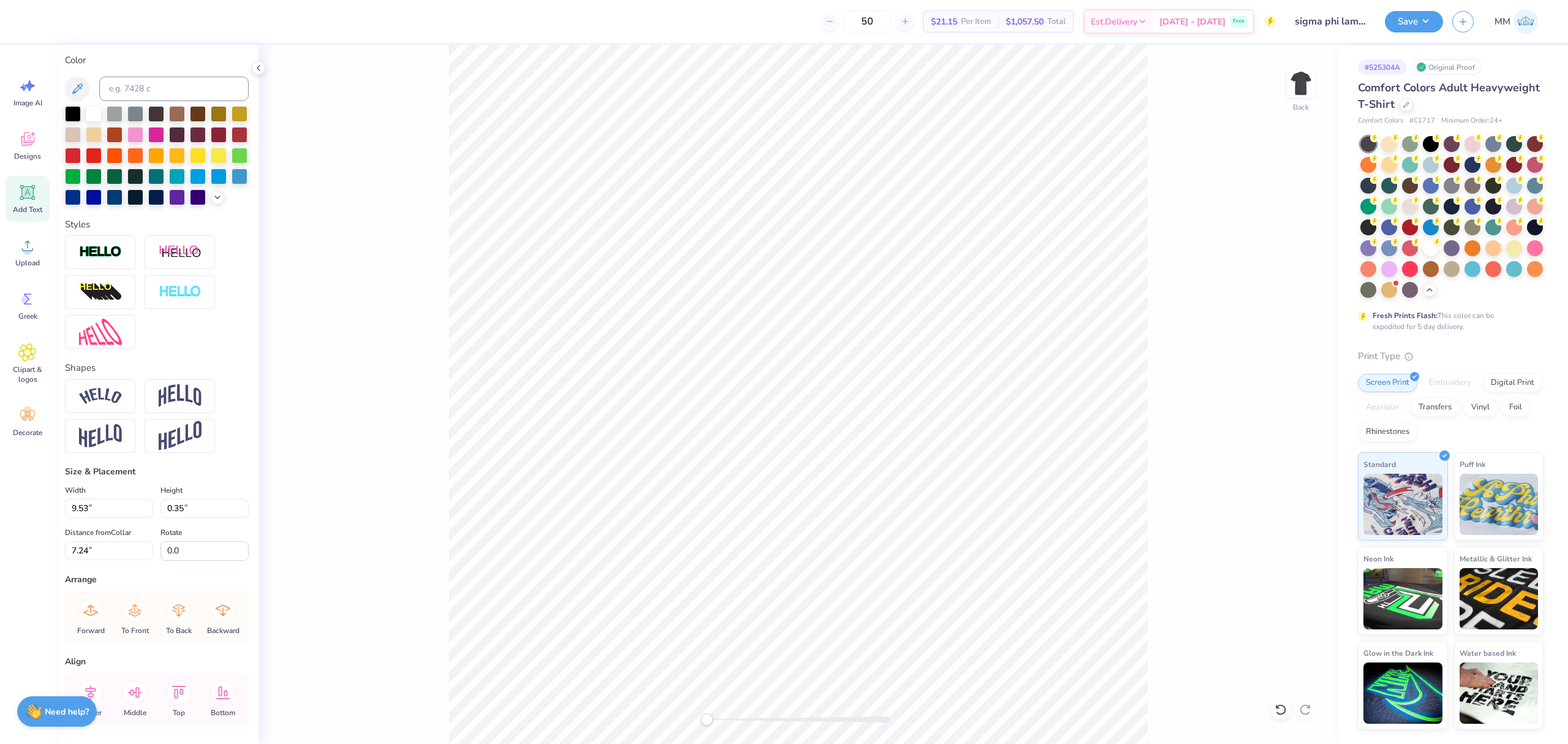
scroll to position [330, 0]
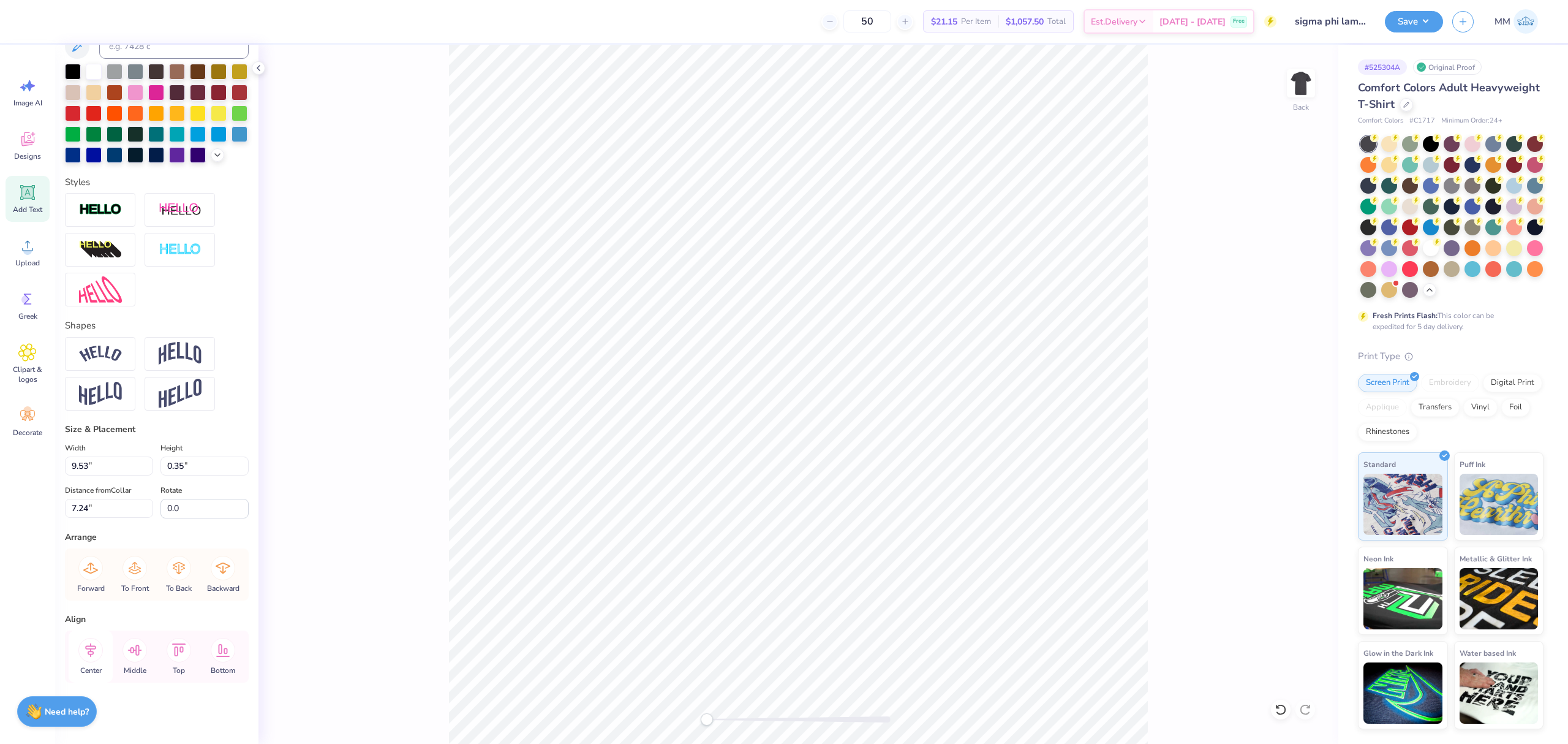
click at [92, 652] on icon at bounding box center [91, 650] width 11 height 14
click at [1394, 17] on button "Save" at bounding box center [1414, 19] width 58 height 21
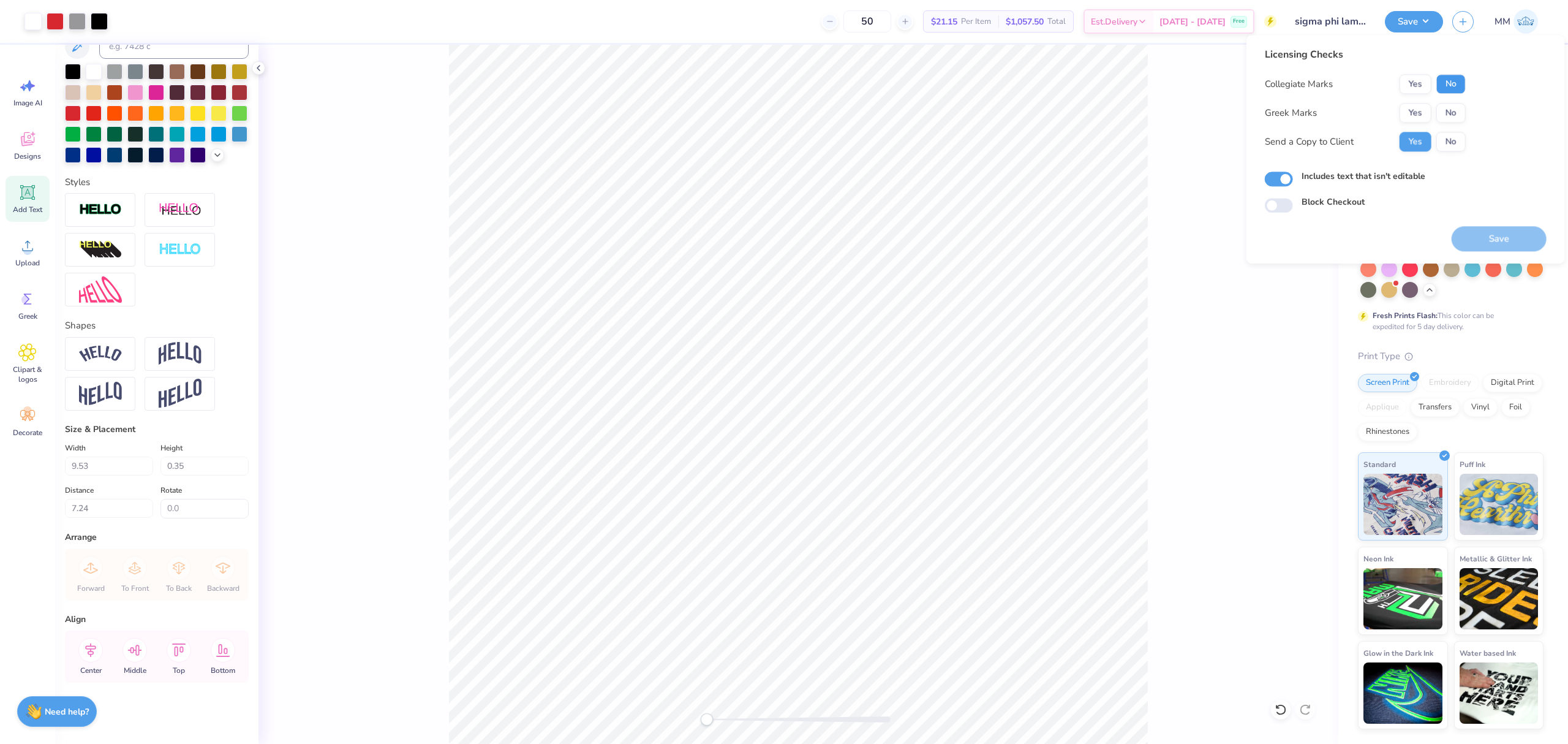
click at [1450, 85] on button "No" at bounding box center [1451, 84] width 30 height 19
click at [1414, 116] on button "Yes" at bounding box center [1415, 112] width 32 height 19
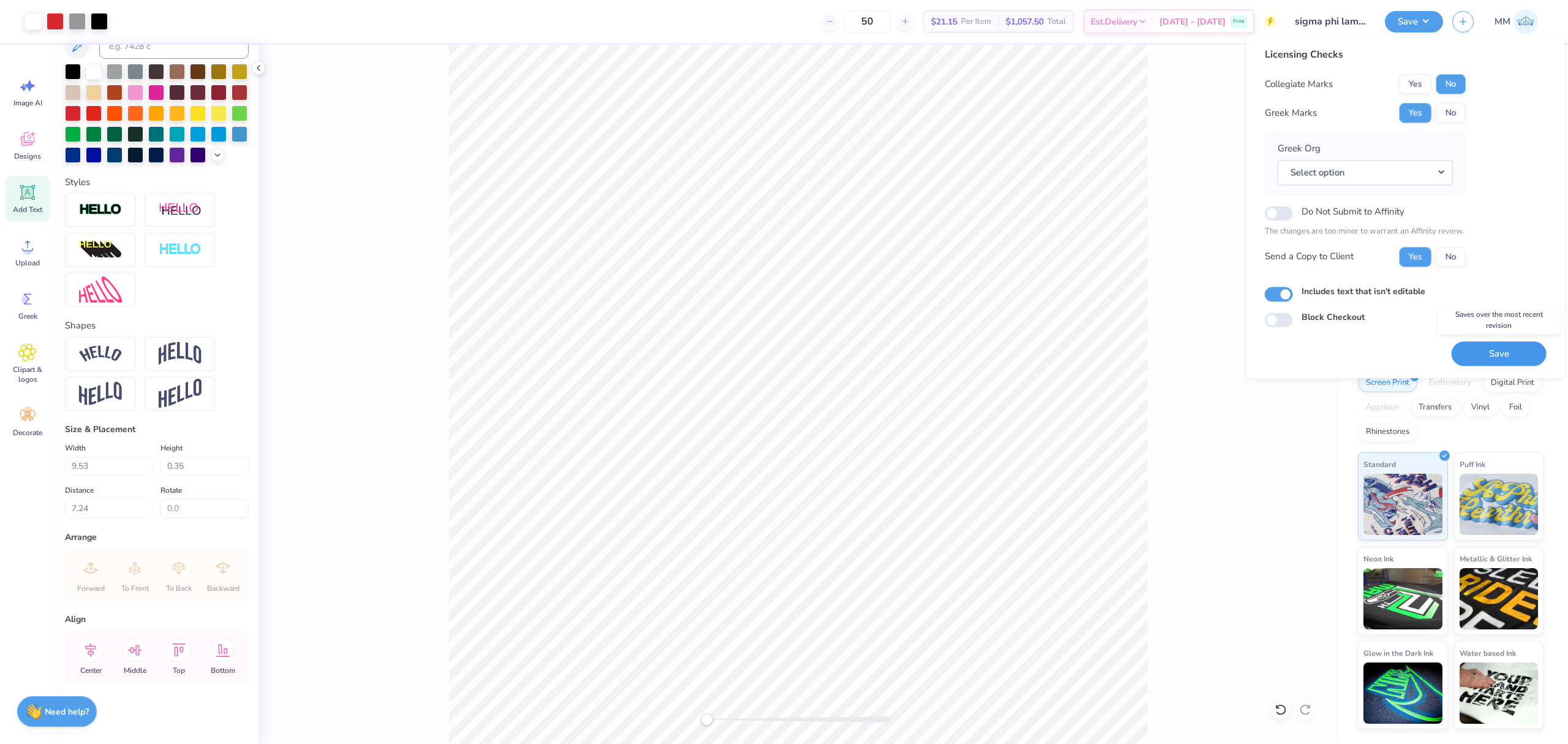
click at [1493, 353] on button "Save" at bounding box center [1499, 354] width 95 height 25
